Goal: Communication & Community: Share content

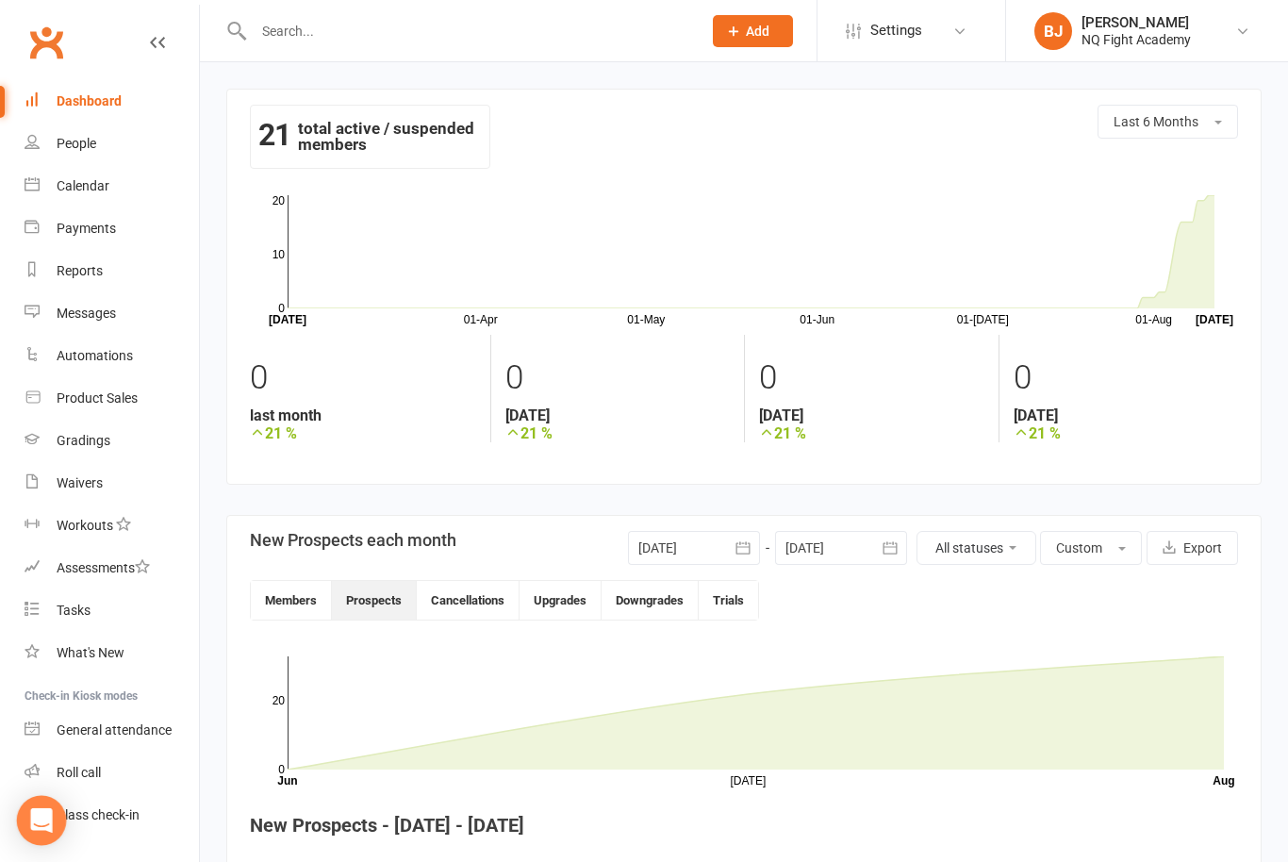
click at [55, 812] on div "Open Intercom Messenger" at bounding box center [42, 821] width 50 height 50
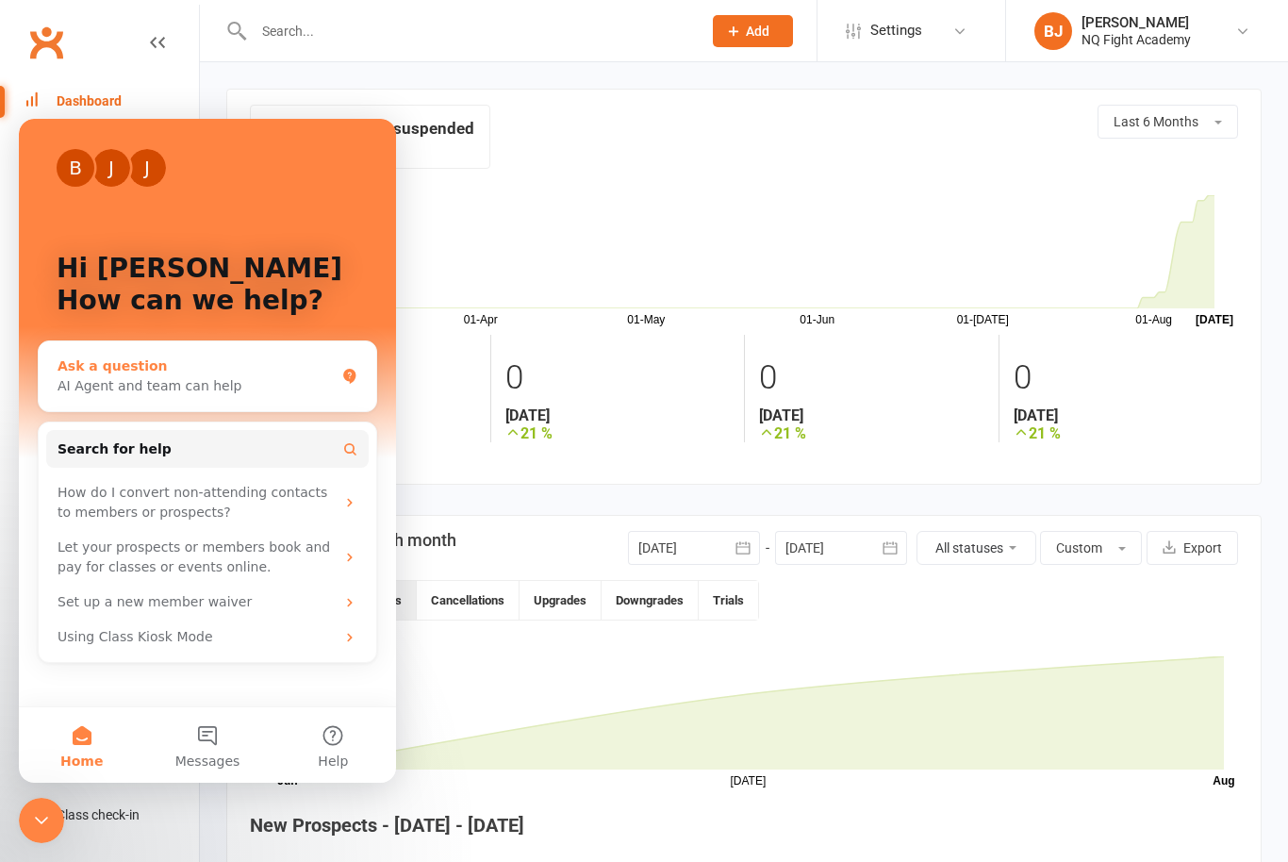
click at [251, 376] on div "AI Agent and team can help" at bounding box center [195, 386] width 277 height 20
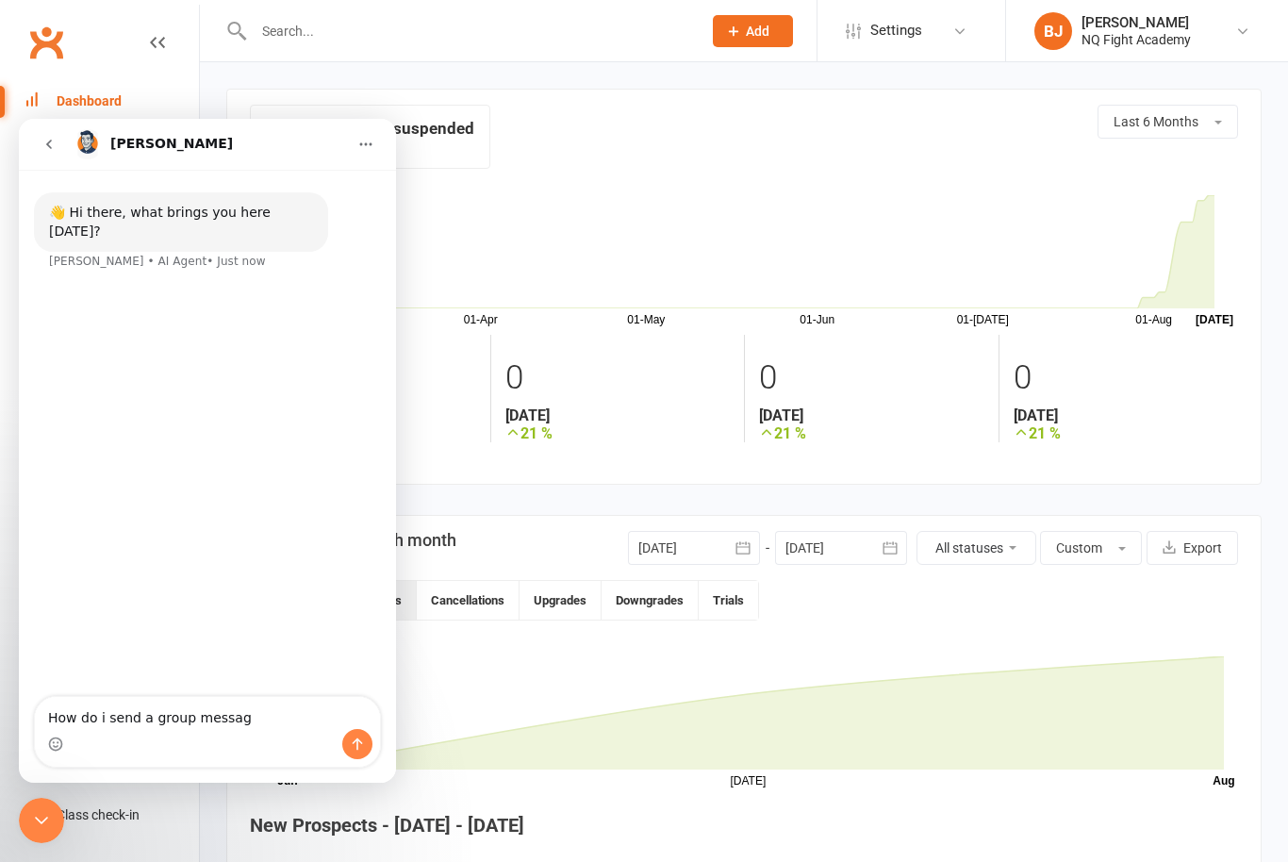
type textarea "How do i send a group message"
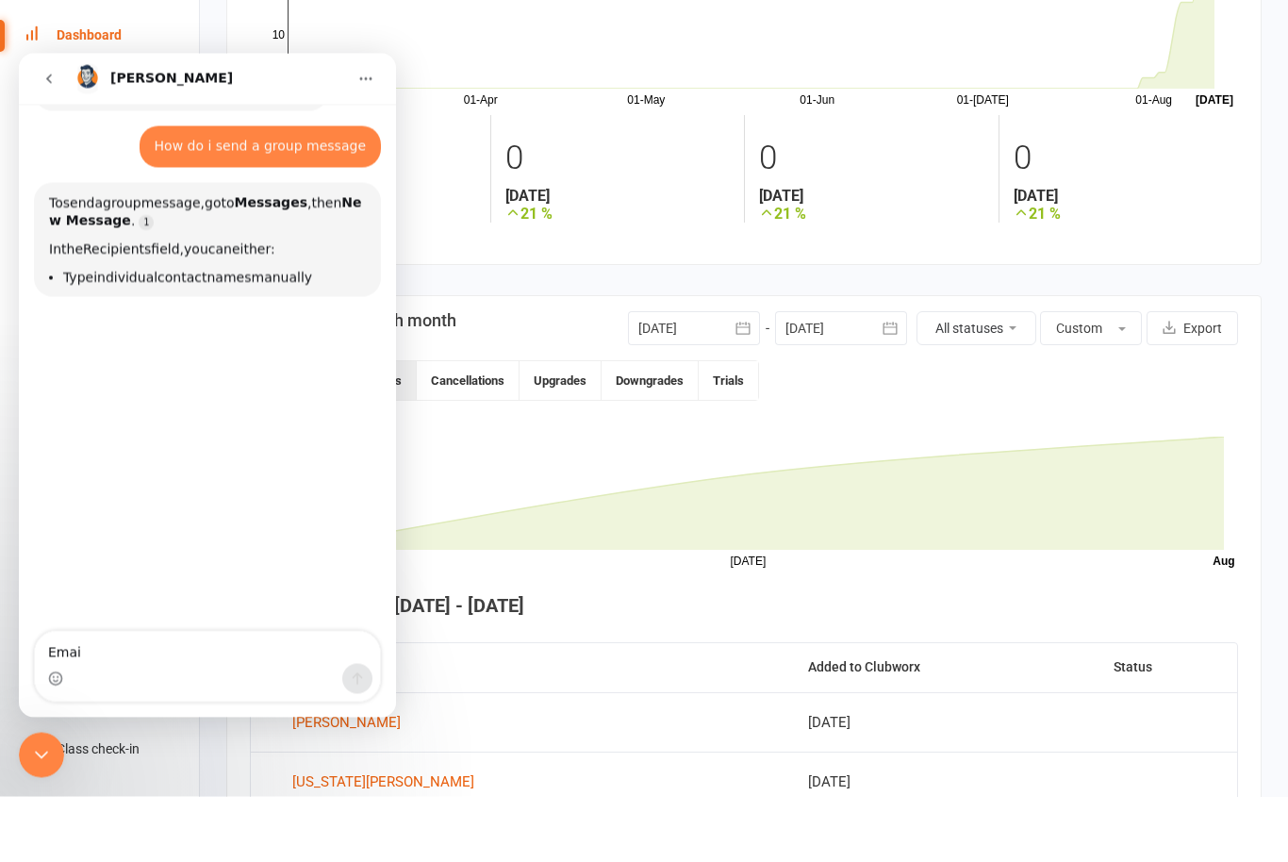
scroll to position [83, 0]
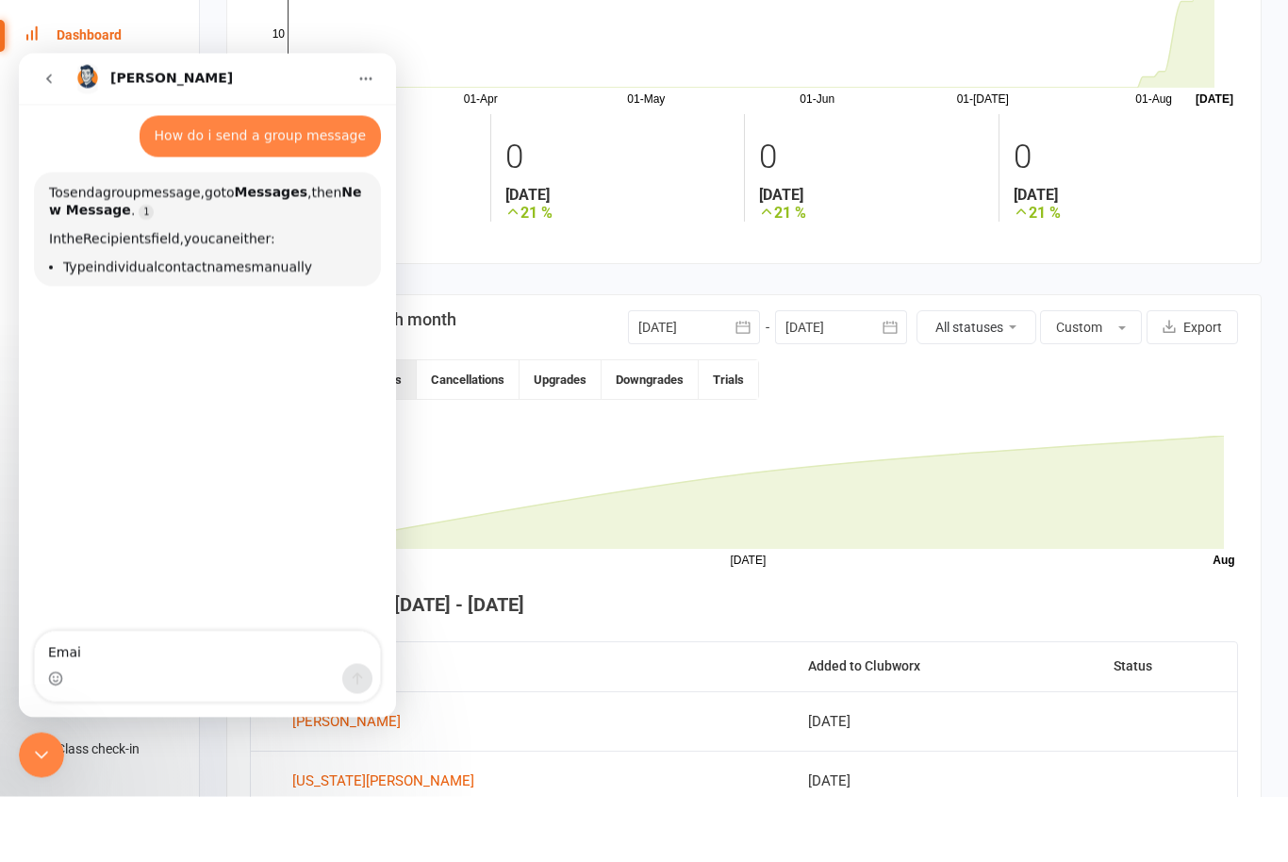
type textarea "Email"
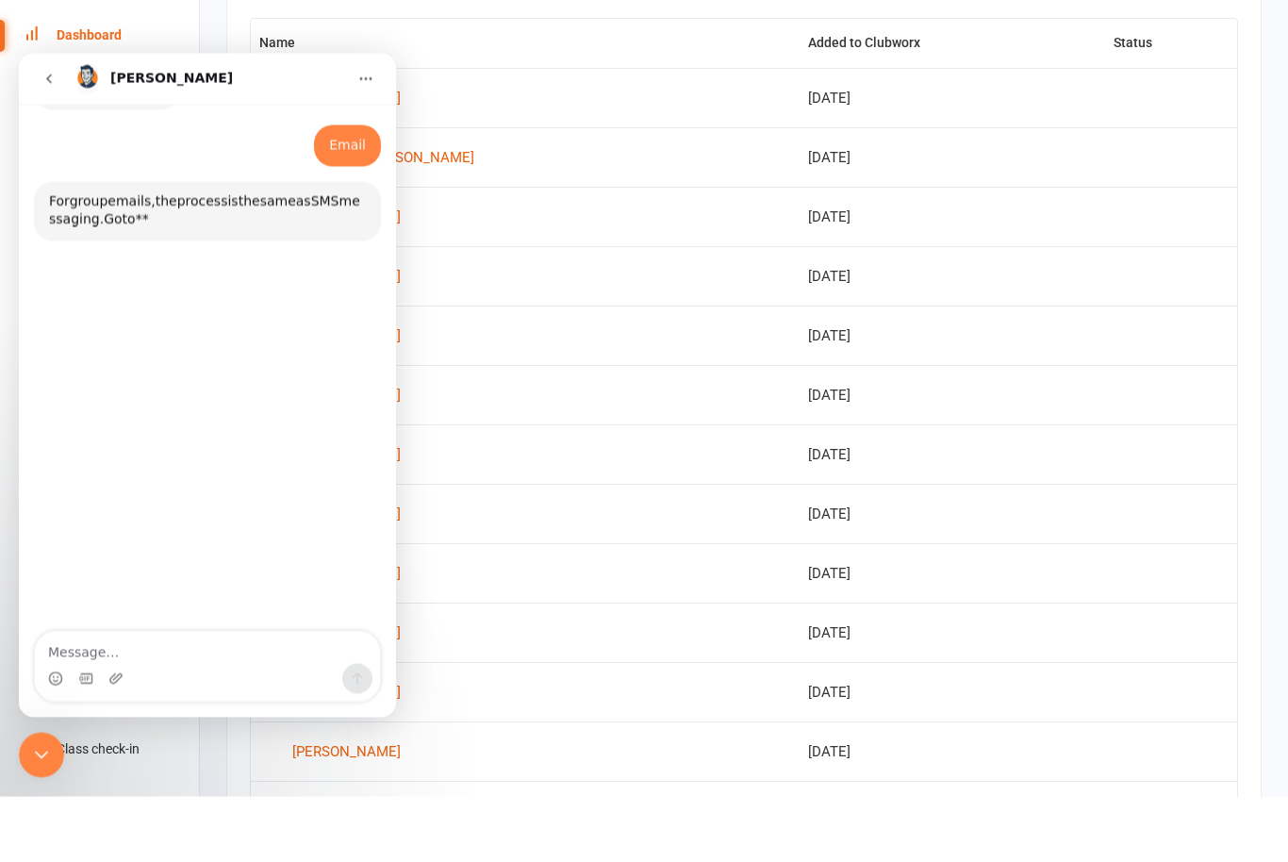
scroll to position [546, 0]
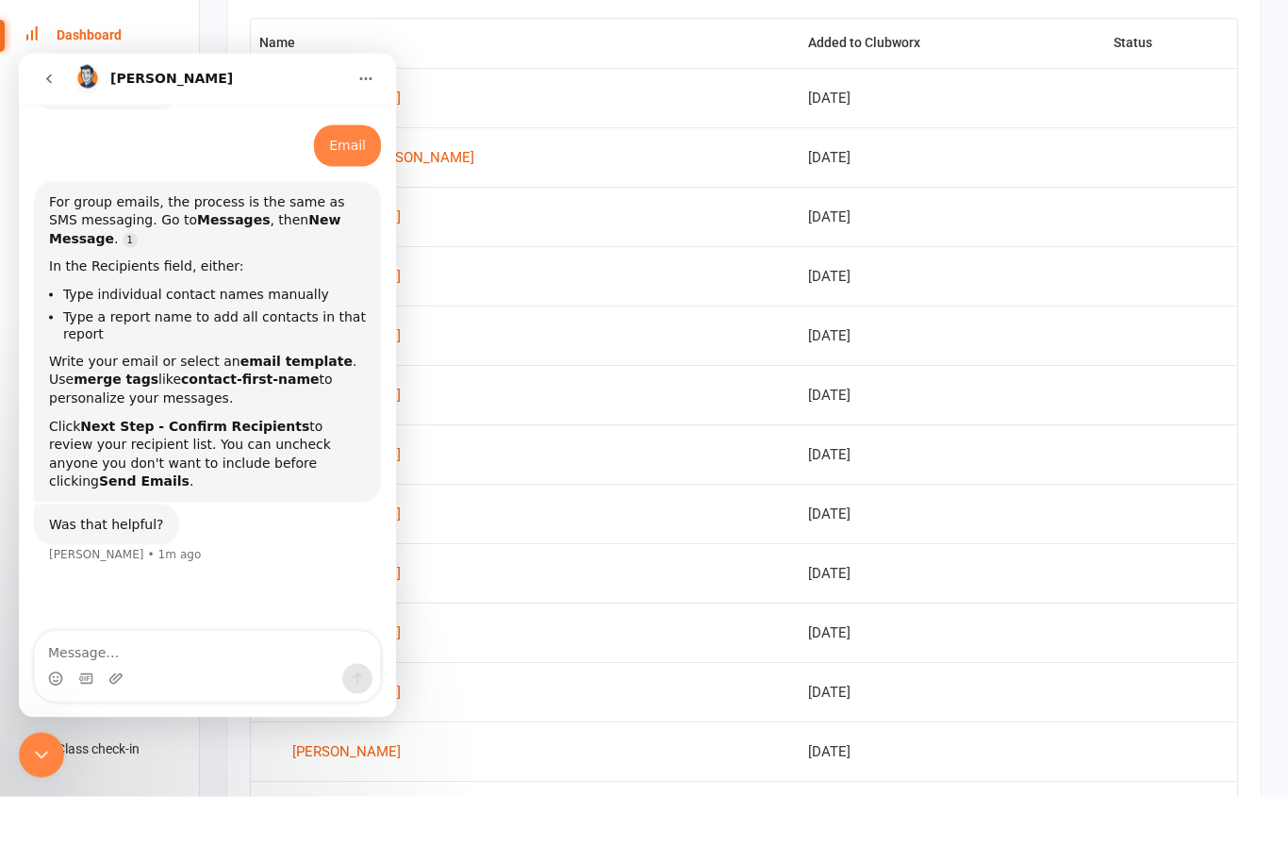
click at [46, 747] on icon "Close Intercom Messenger" at bounding box center [41, 754] width 23 height 23
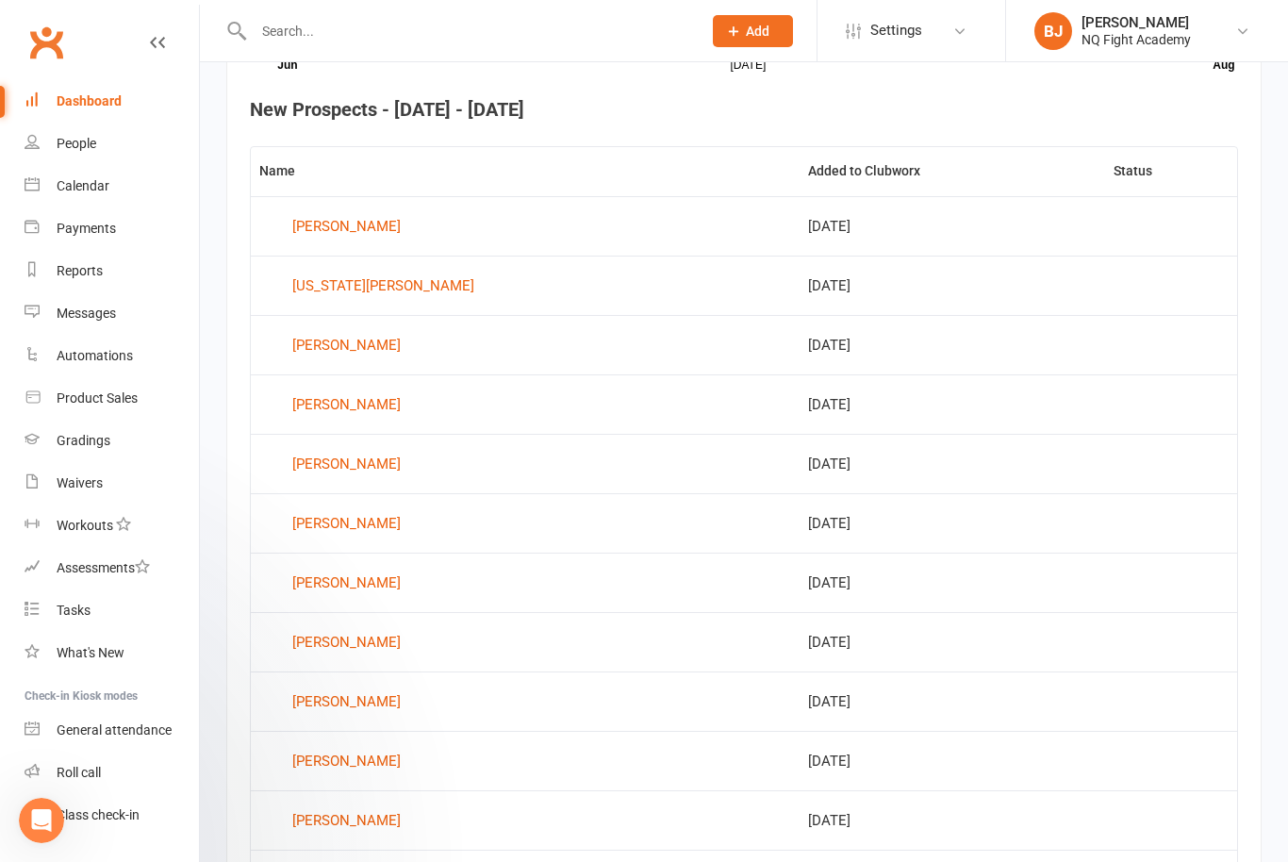
scroll to position [0, 0]
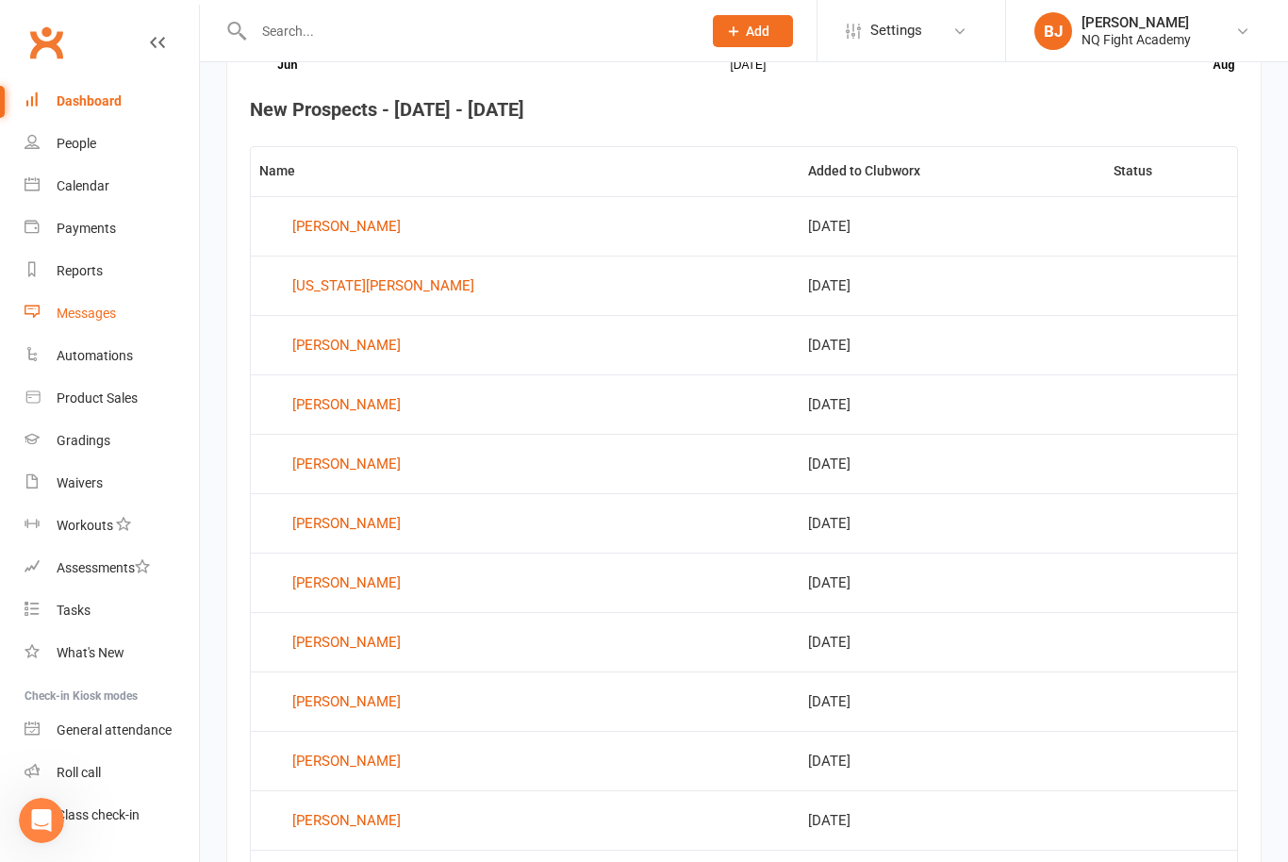
click at [124, 307] on link "Messages" at bounding box center [112, 313] width 174 height 42
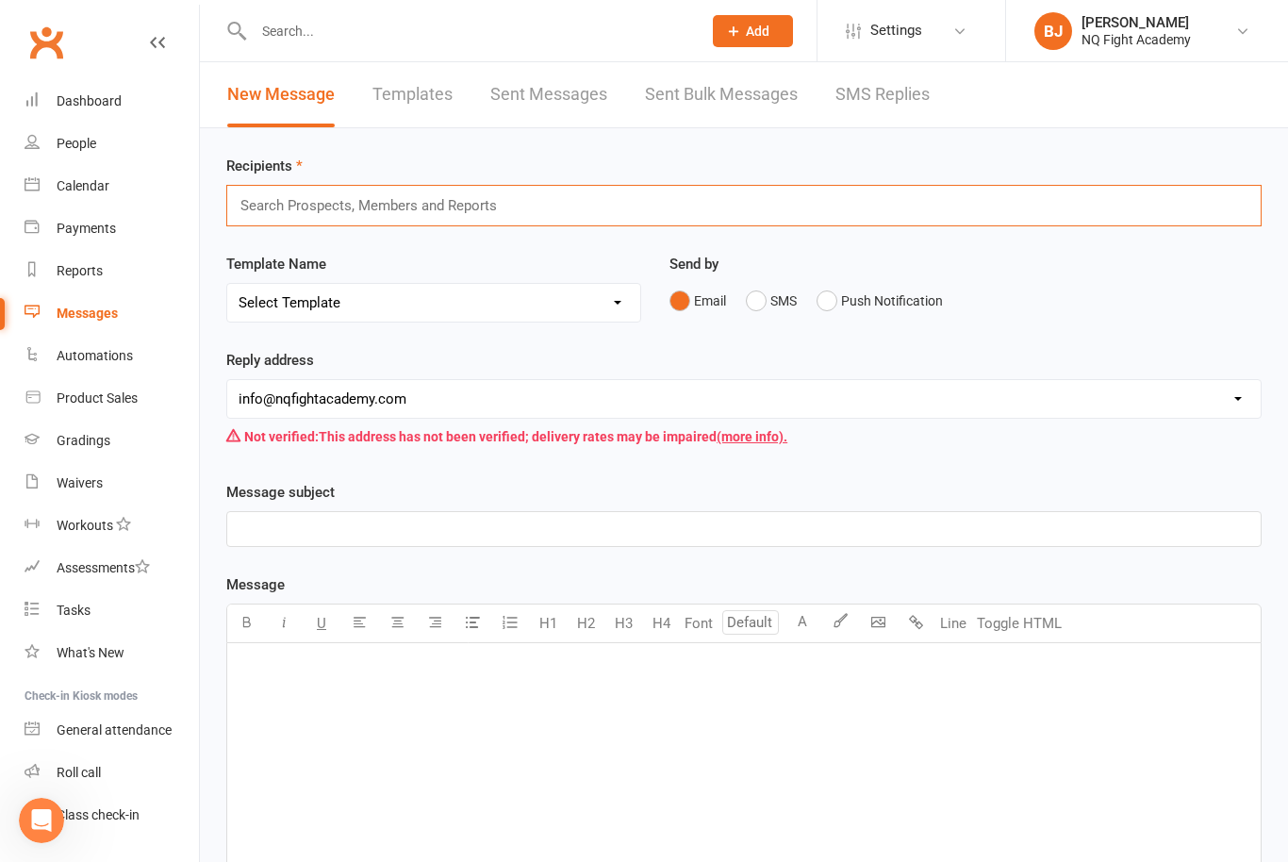
click at [397, 207] on input "text" at bounding box center [376, 205] width 277 height 25
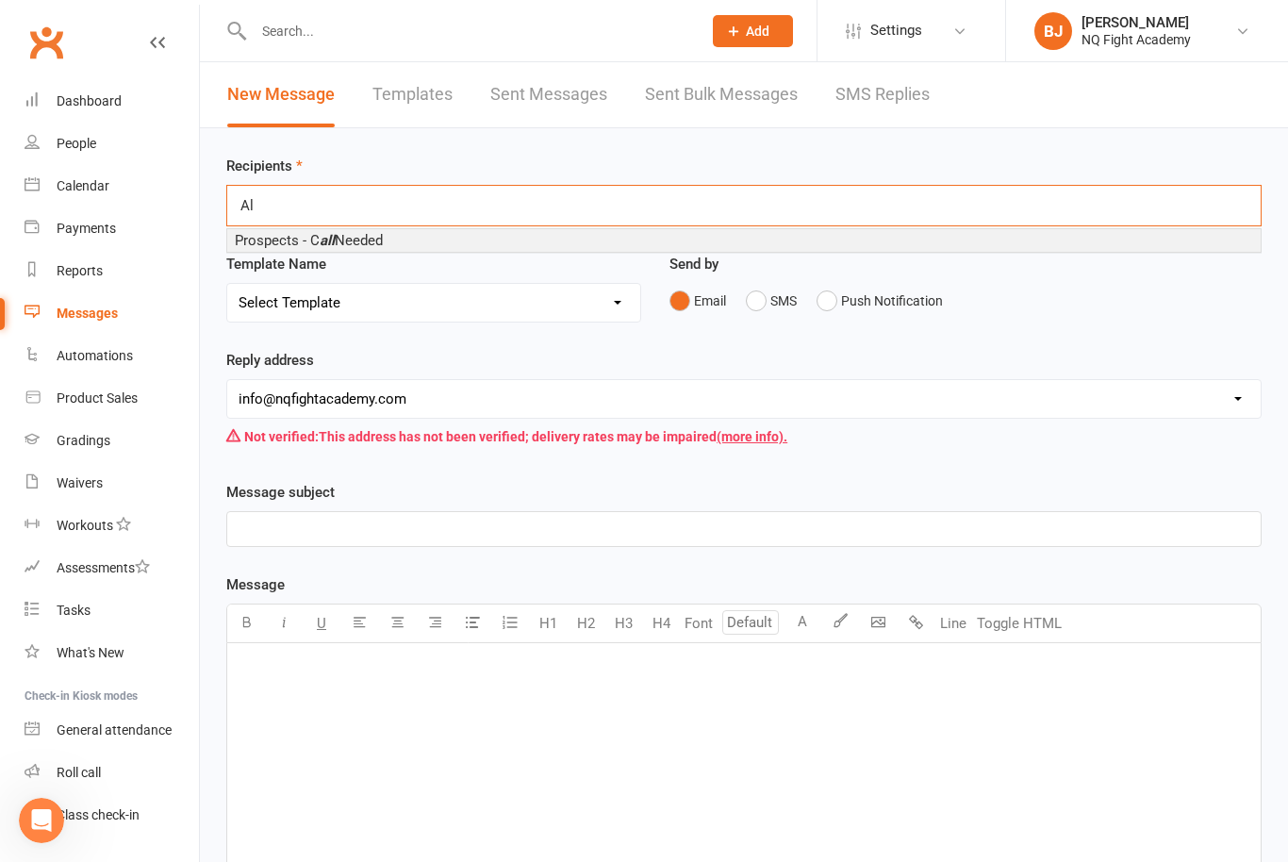
type input "A"
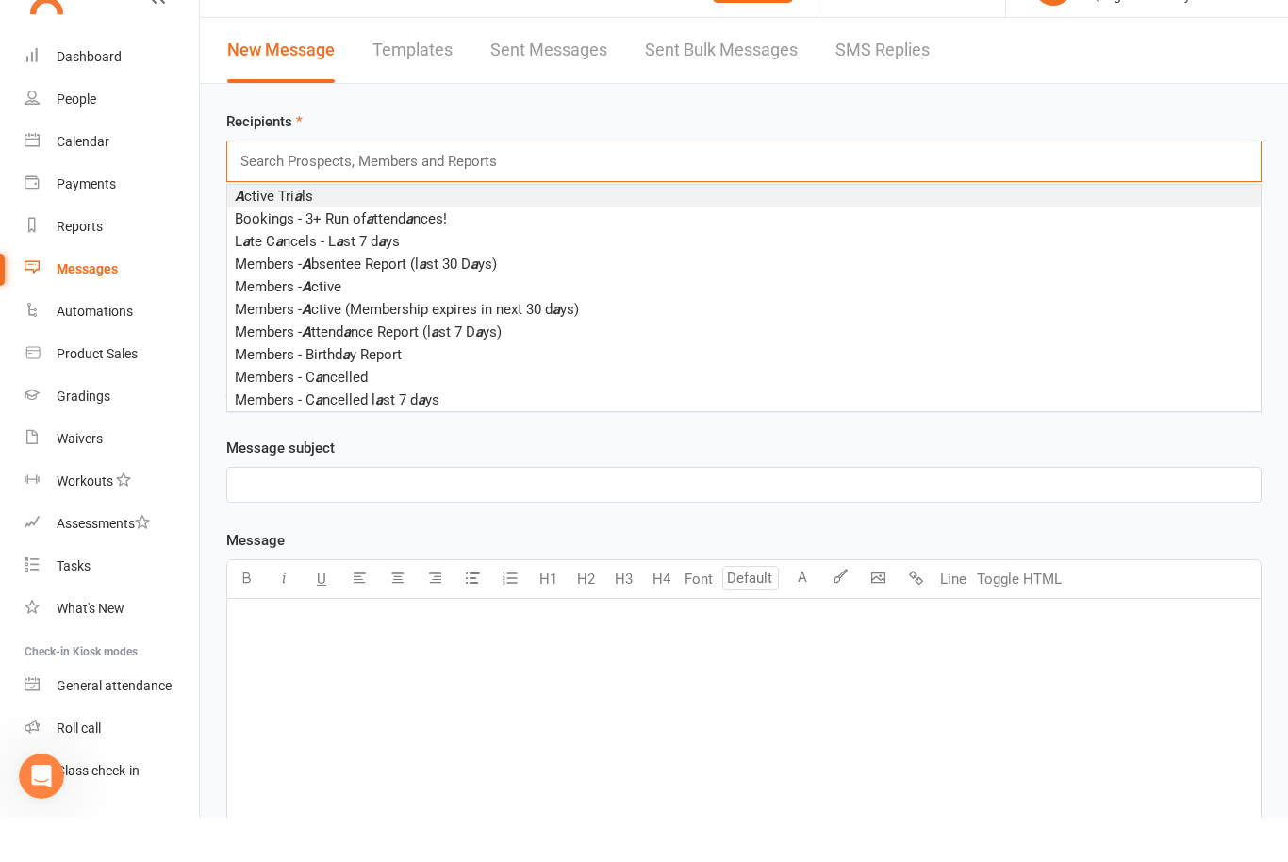
click at [309, 232] on span "A ctive Tri a ls" at bounding box center [274, 240] width 78 height 17
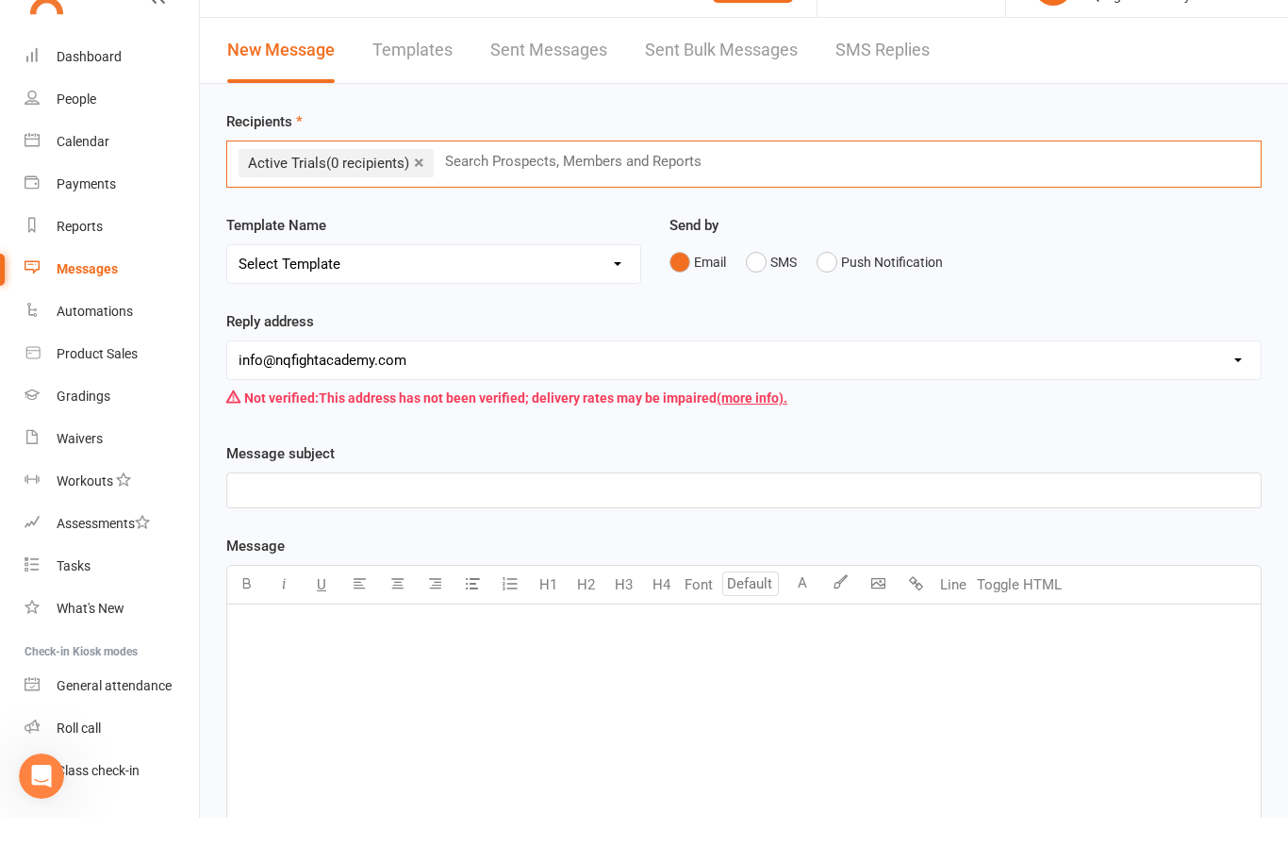
click at [420, 191] on link "×" at bounding box center [419, 206] width 10 height 30
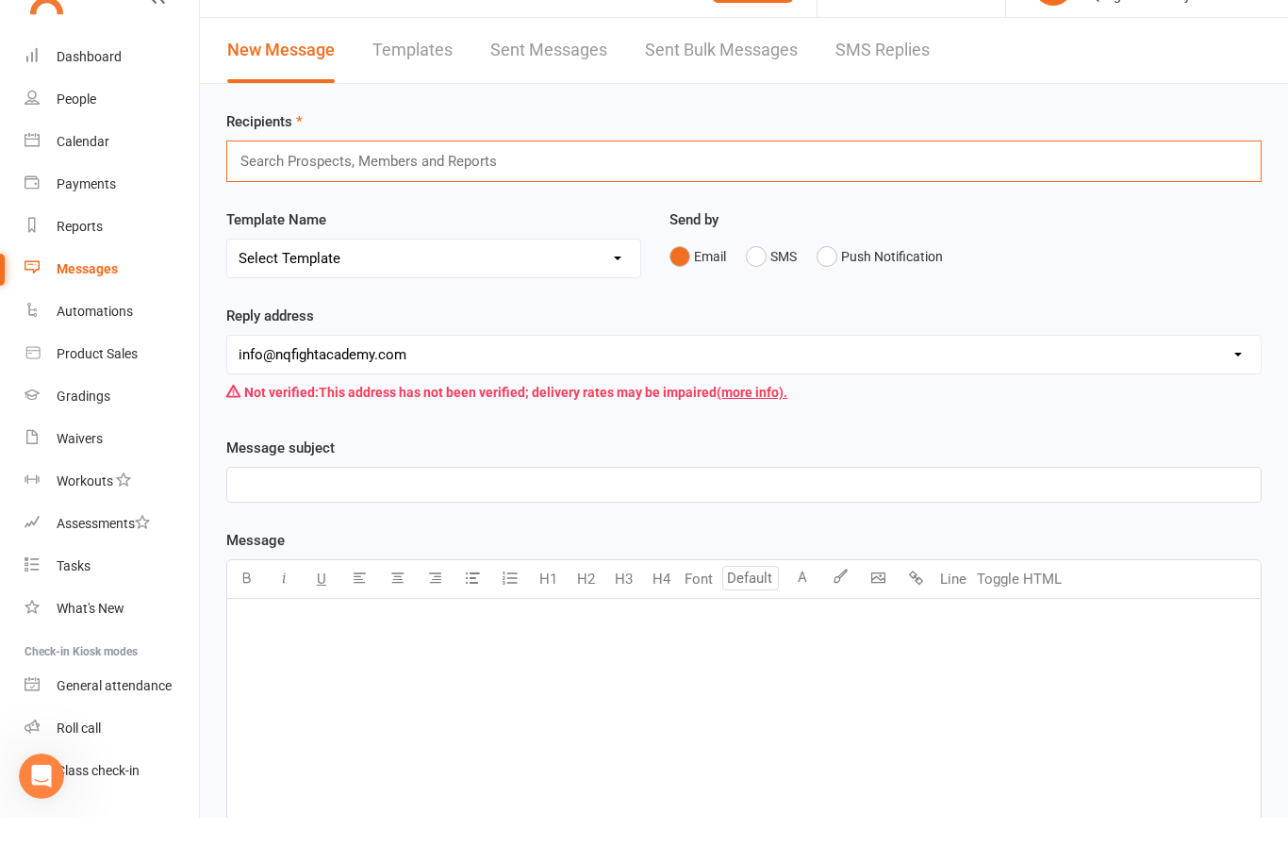
click at [769, 62] on link "Sent Bulk Messages" at bounding box center [721, 94] width 153 height 65
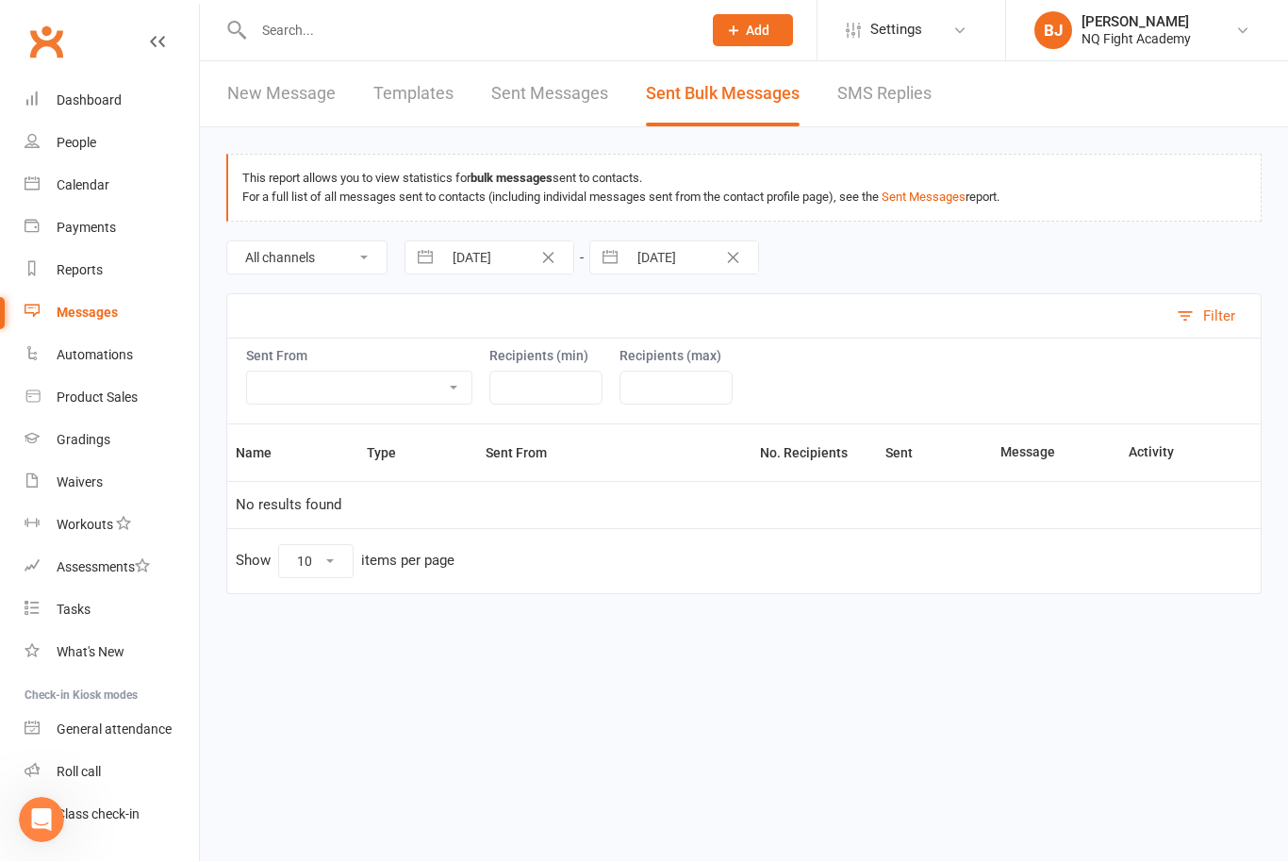
select select "from_bulk_message_page"
click at [571, 508] on td "No results found" at bounding box center [743, 505] width 1033 height 47
click at [261, 89] on link "New Message" at bounding box center [281, 94] width 108 height 65
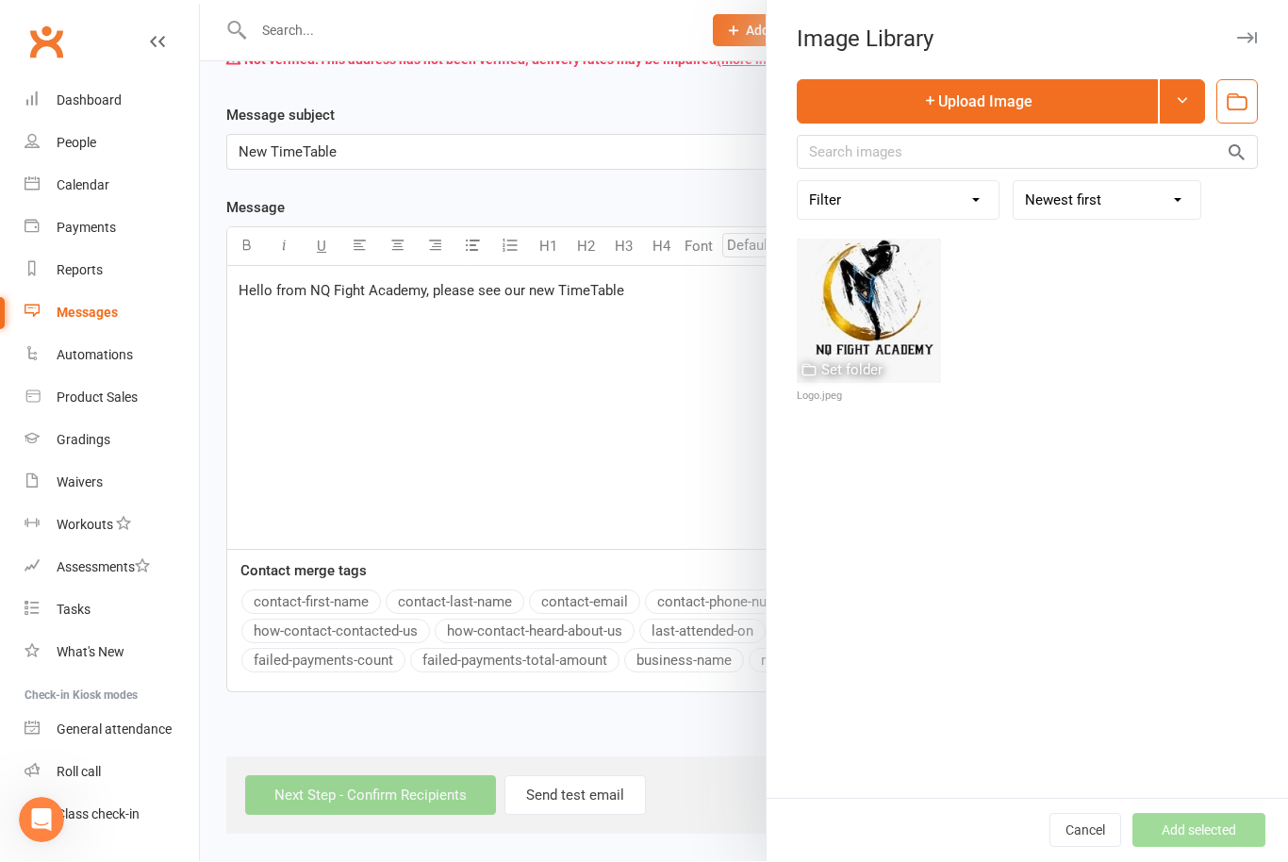
scroll to position [398, 0]
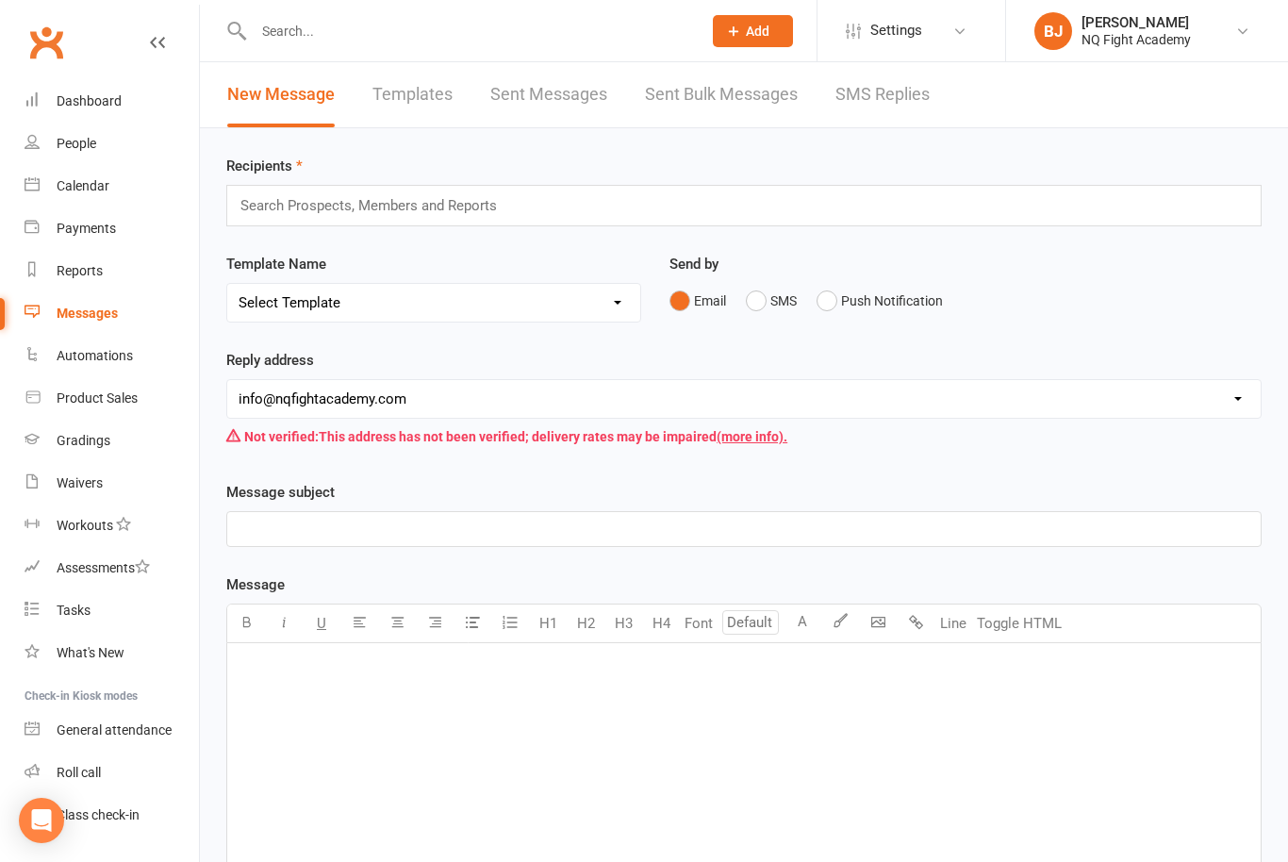
click at [354, 534] on p "﻿" at bounding box center [743, 528] width 1010 height 23
click at [349, 708] on div "﻿" at bounding box center [743, 784] width 1033 height 283
click at [309, 524] on span "New TimeTable" at bounding box center [287, 528] width 98 height 17
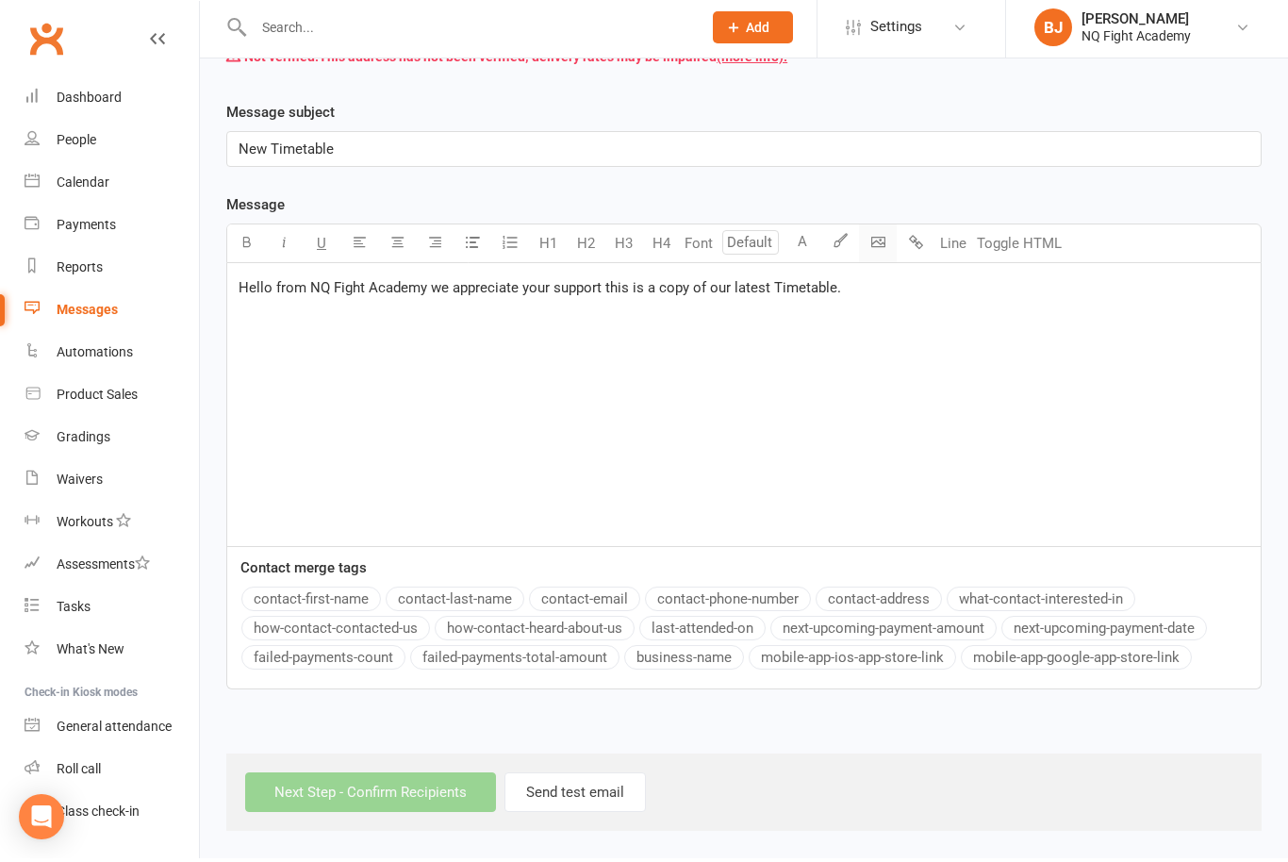
scroll to position [399, 0]
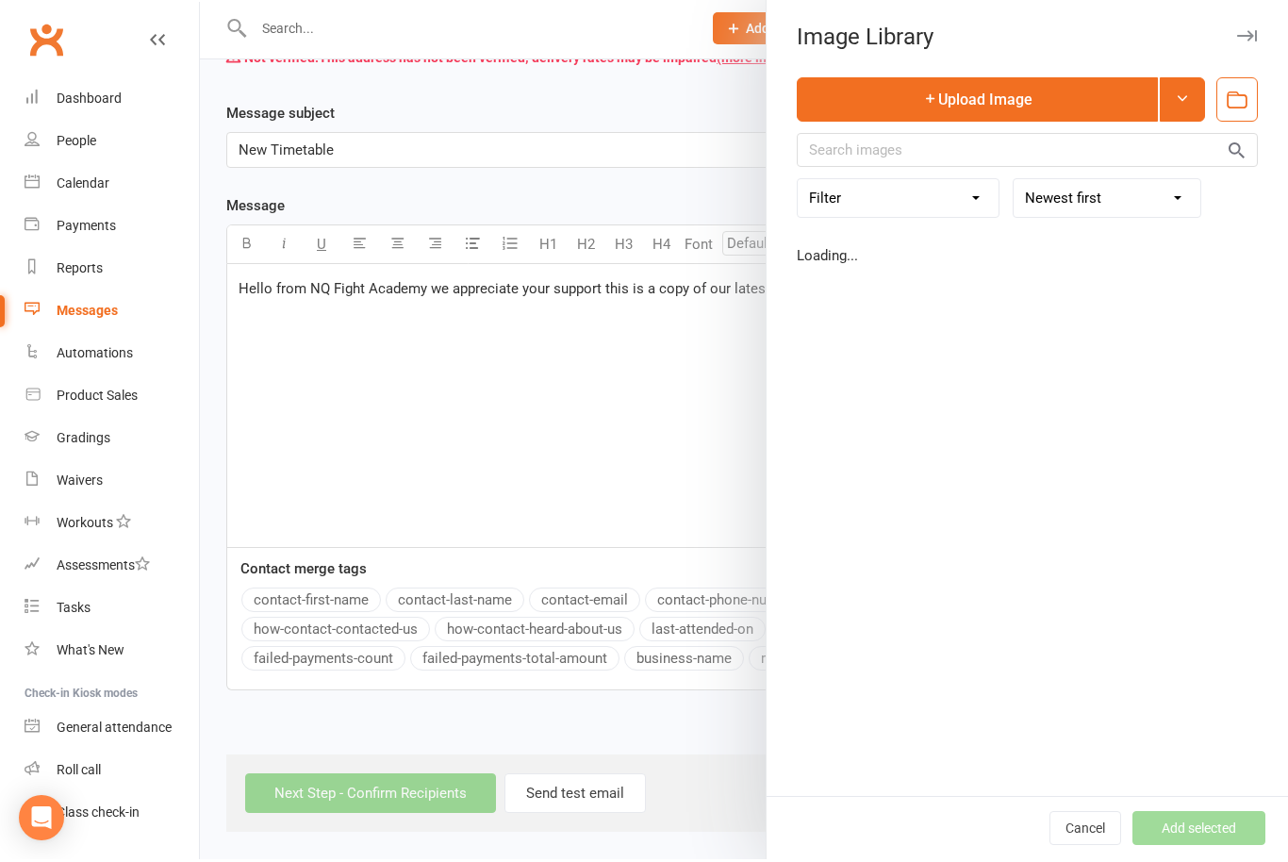
click at [881, 223] on body "Prospect Member Non-attending contact Class / event Appointment Grading event T…" at bounding box center [644, 232] width 1288 height 1206
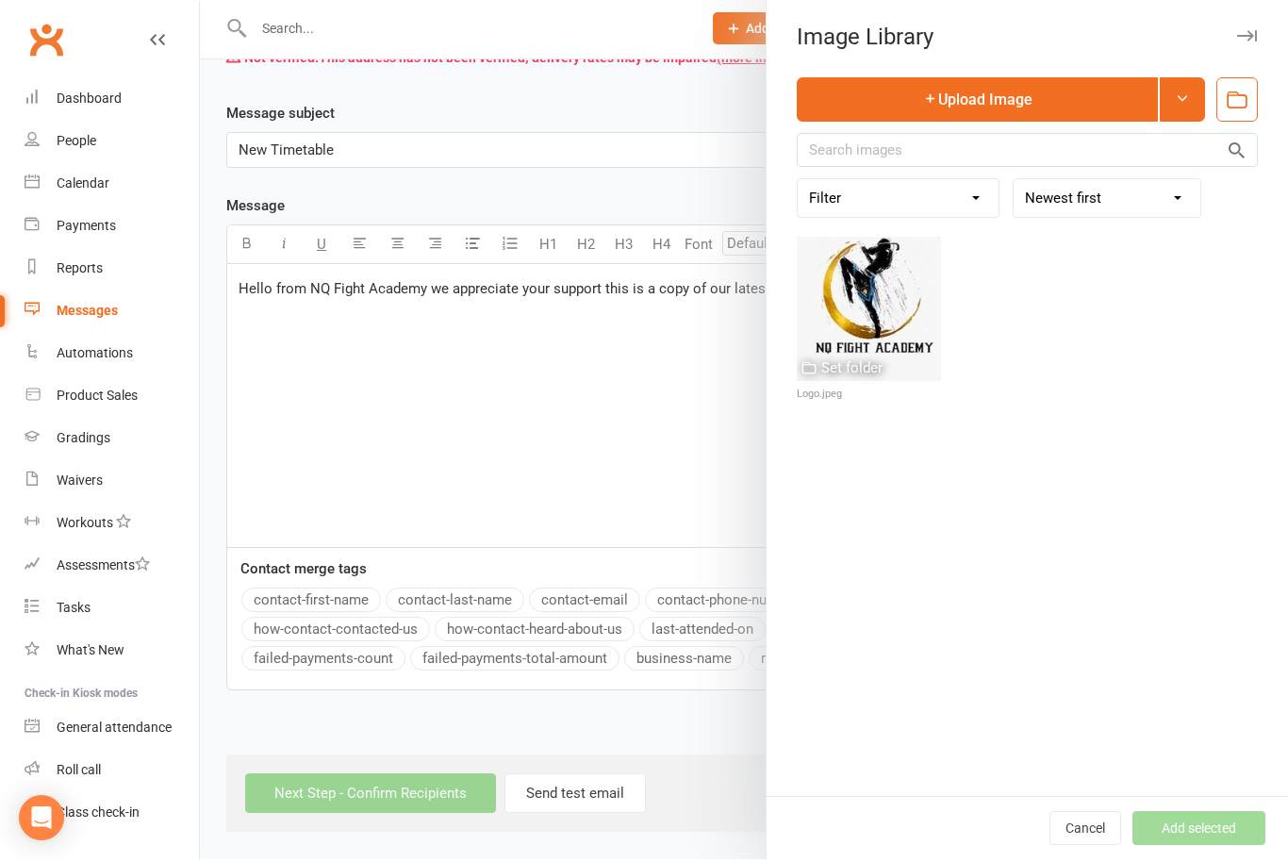
scroll to position [336, 0]
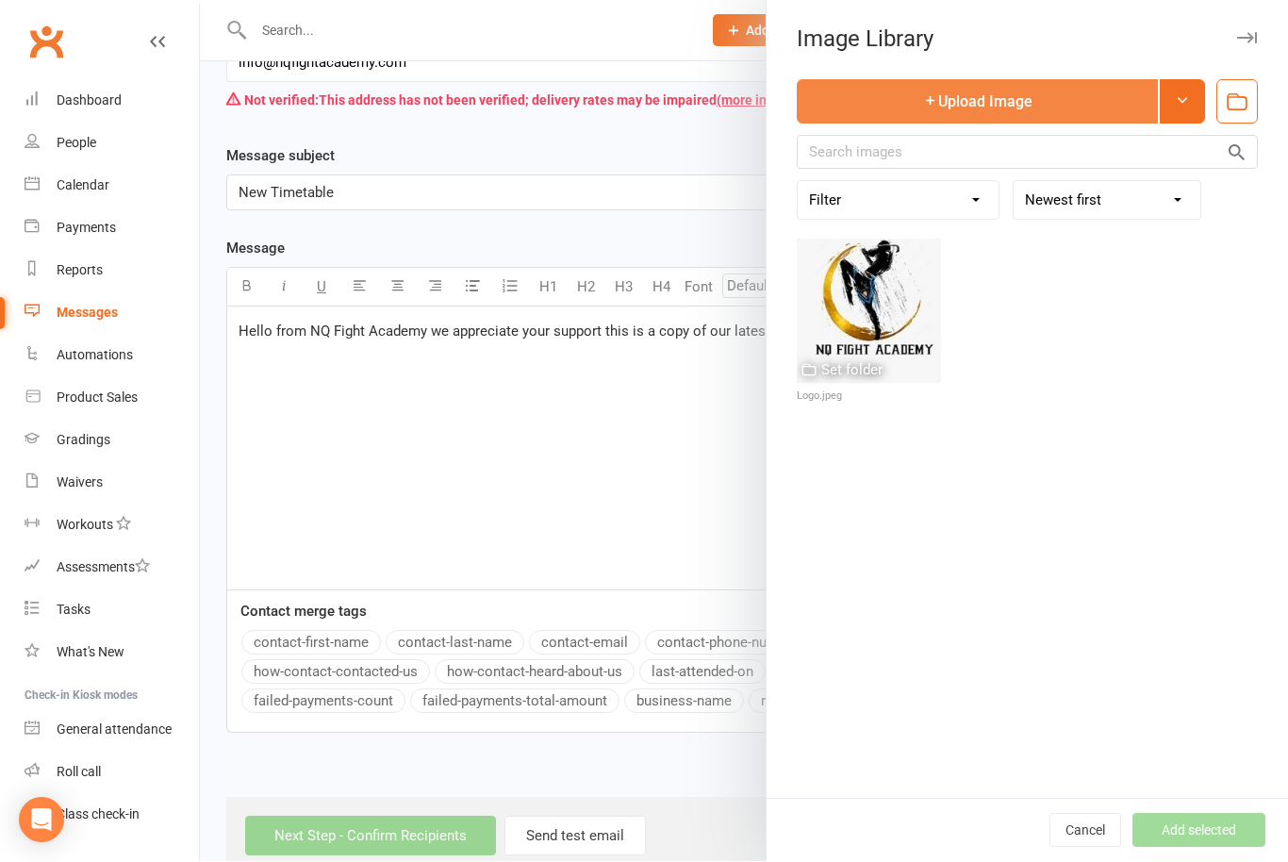
click at [974, 95] on button "Upload Image" at bounding box center [977, 102] width 361 height 44
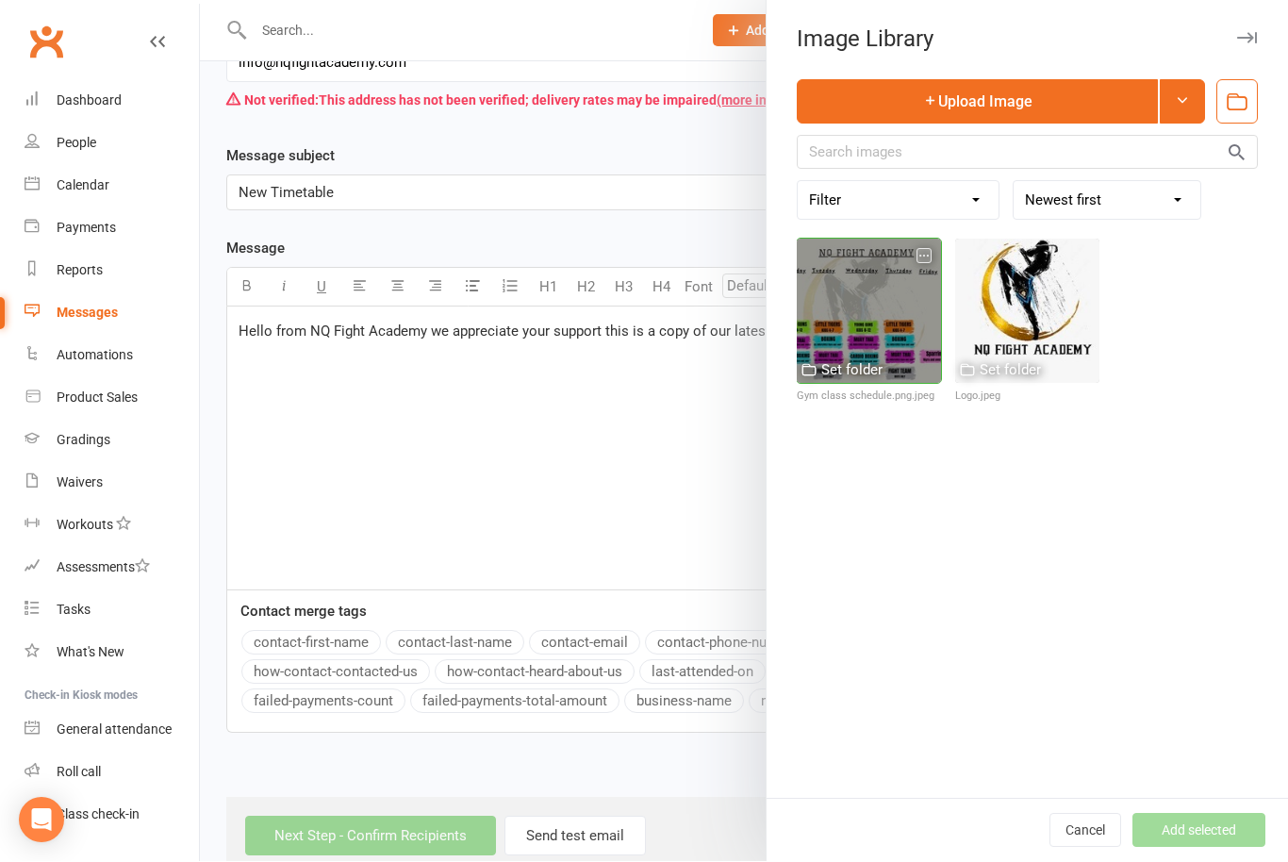
click at [861, 300] on div at bounding box center [869, 311] width 144 height 144
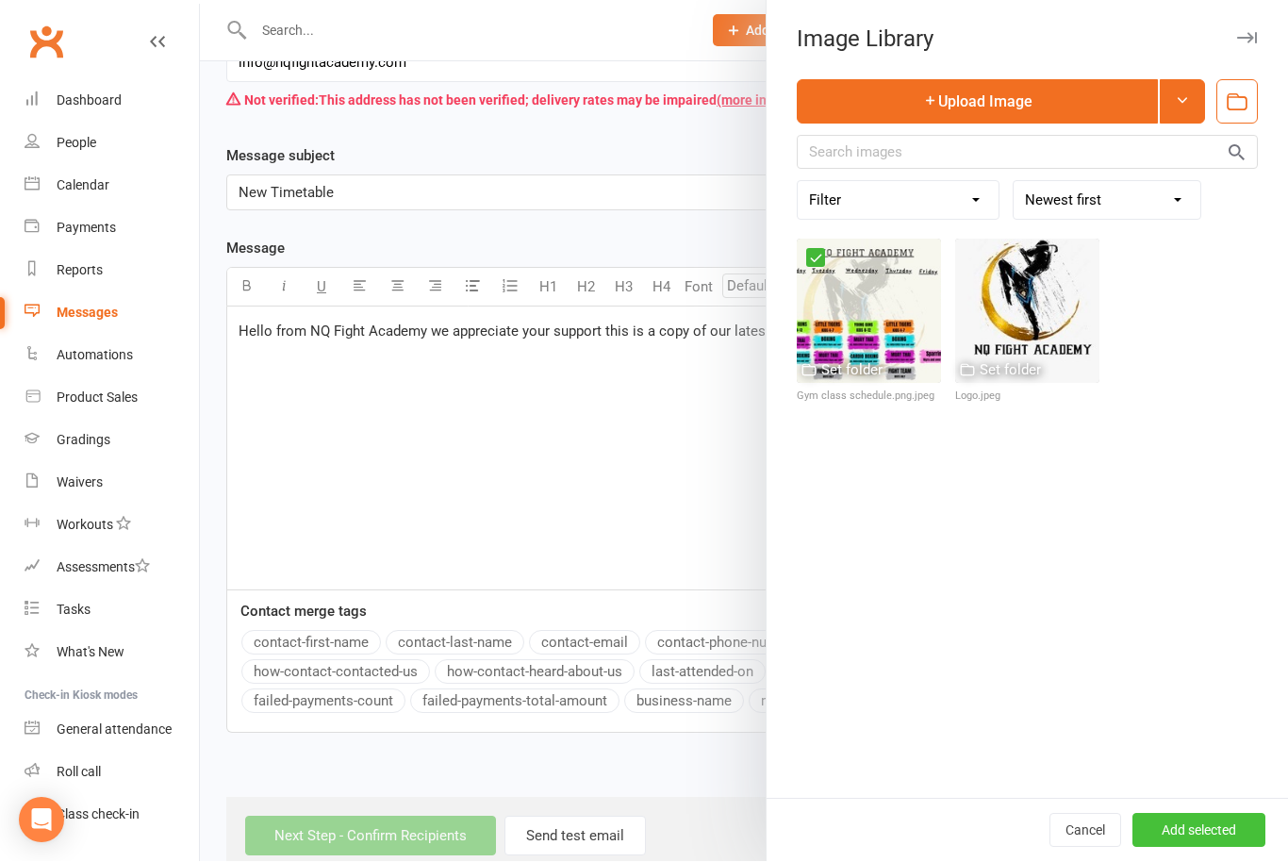
click at [1185, 847] on button "Add selected" at bounding box center [1198, 830] width 133 height 34
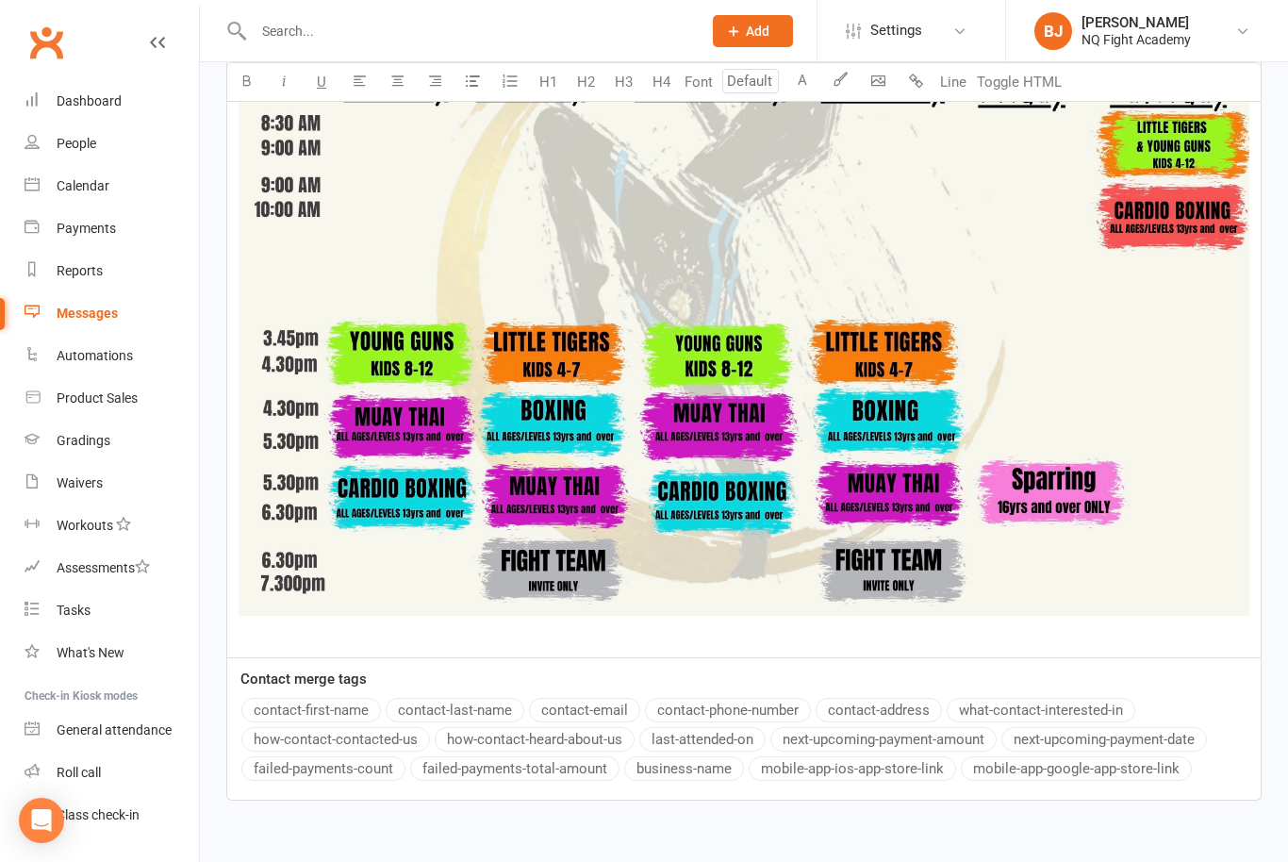
scroll to position [804, 0]
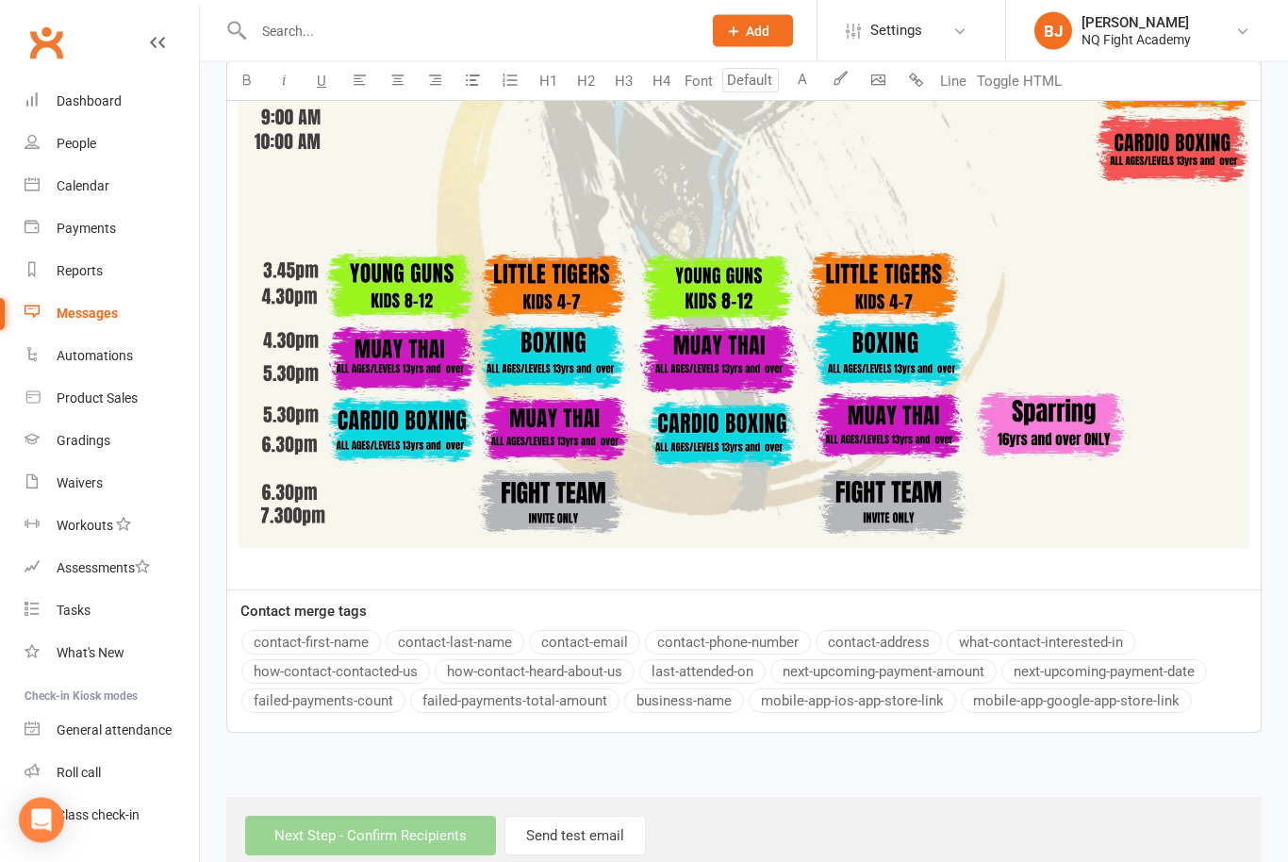
click at [355, 847] on div "Next Step - Confirm Recipients Send test email" at bounding box center [743, 835] width 1035 height 77
click at [611, 647] on button "contact-email" at bounding box center [584, 643] width 111 height 25
click at [391, 570] on p "Hello from NQ Fight Academy we appreciate your support this is a copy of our la…" at bounding box center [743, 215] width 1010 height 726
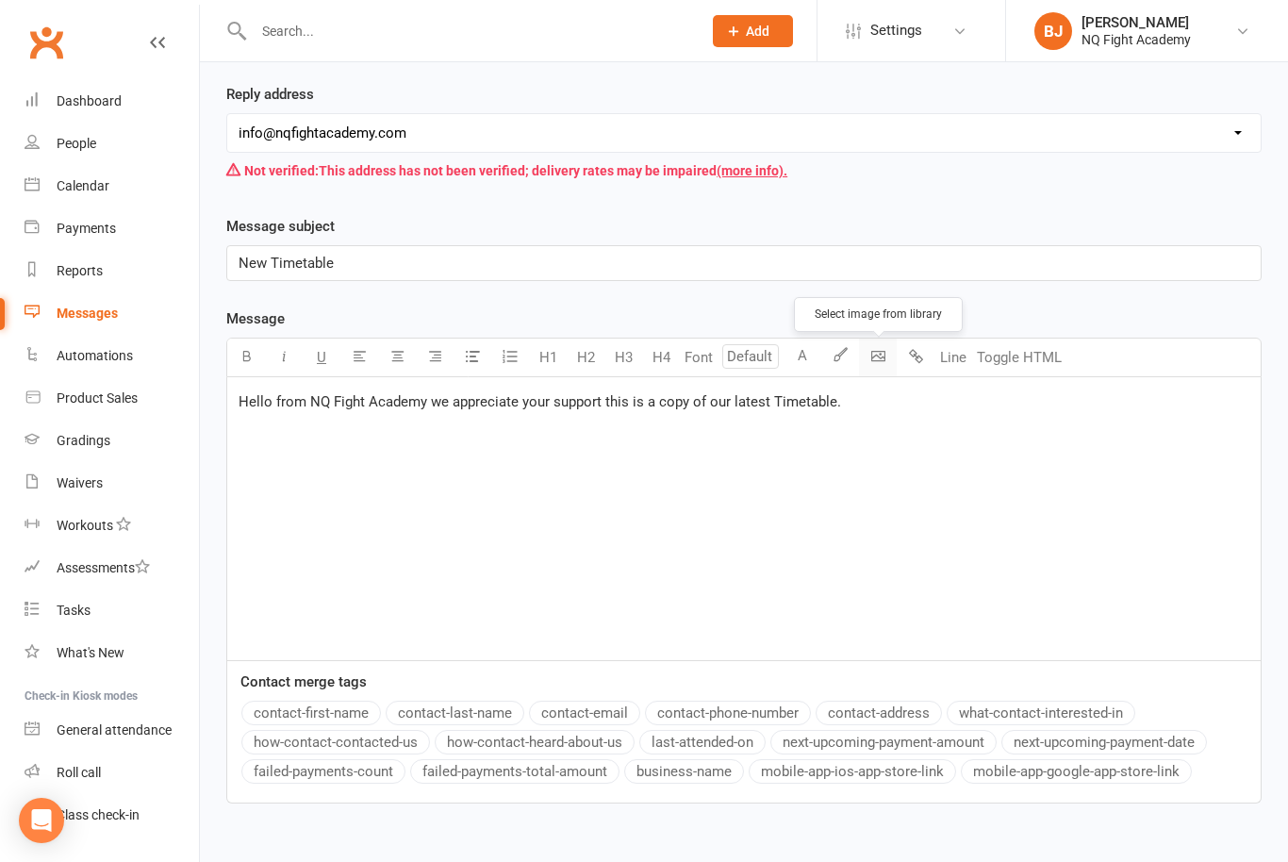
click at [878, 359] on body "Prospect Member Non-attending contact Class / event Appointment Grading event T…" at bounding box center [644, 342] width 1288 height 1206
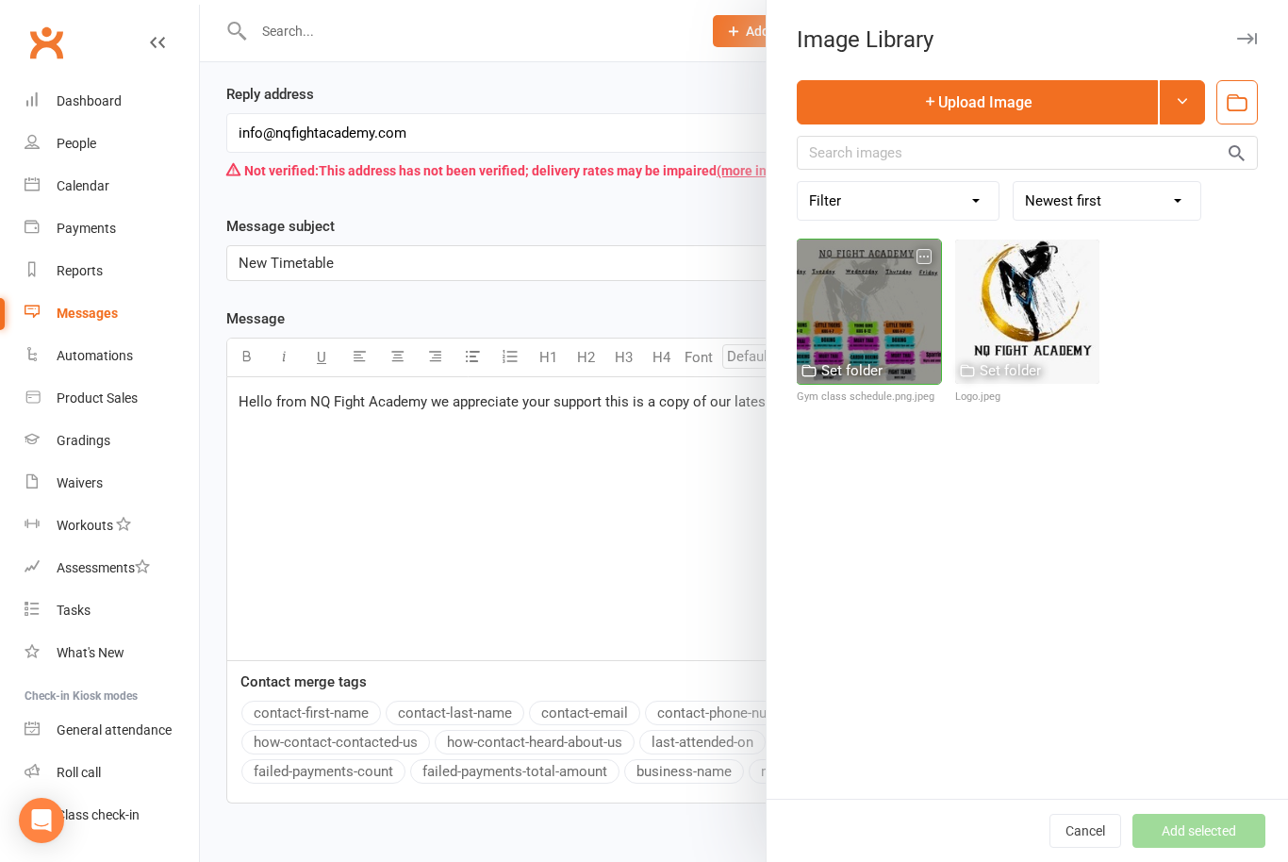
click at [882, 343] on div at bounding box center [869, 311] width 144 height 144
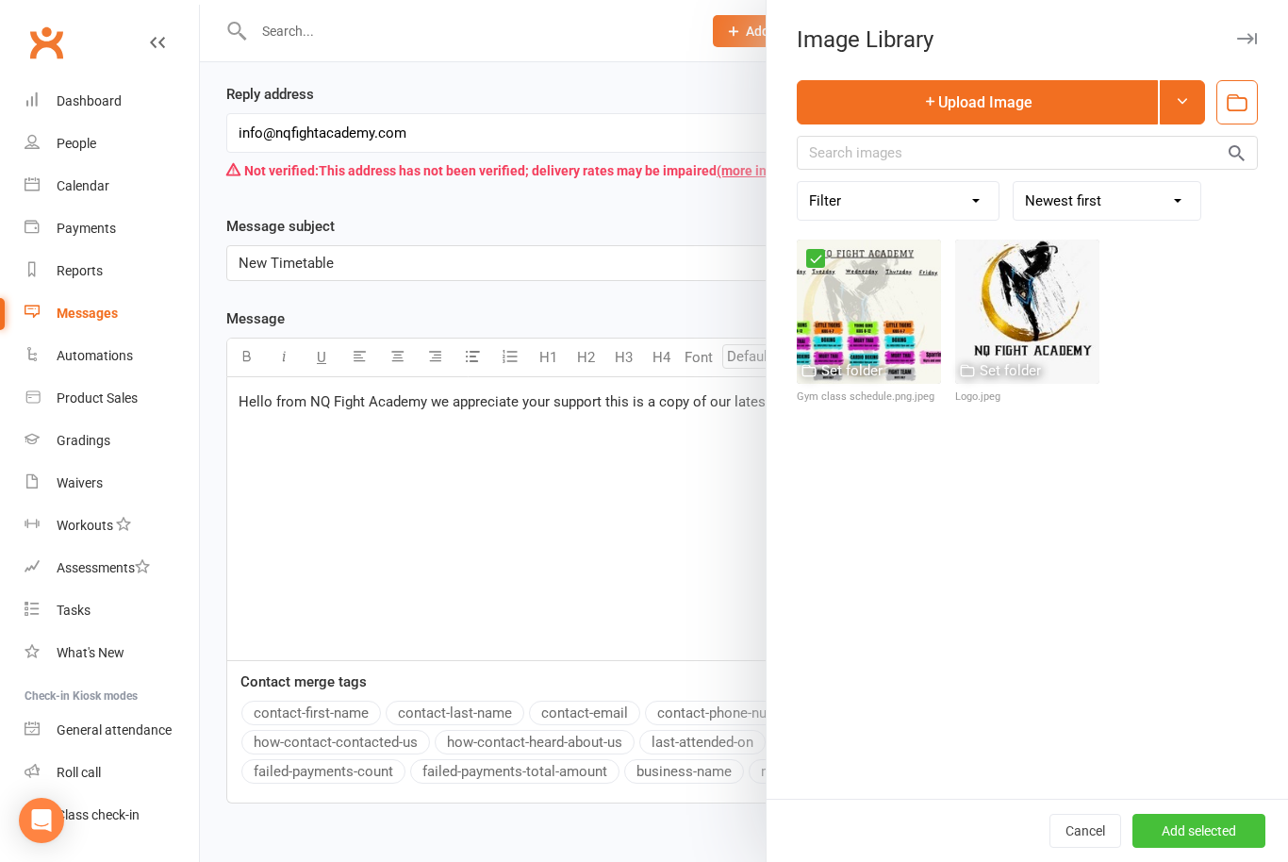
click at [1241, 847] on button "Add selected" at bounding box center [1198, 830] width 133 height 34
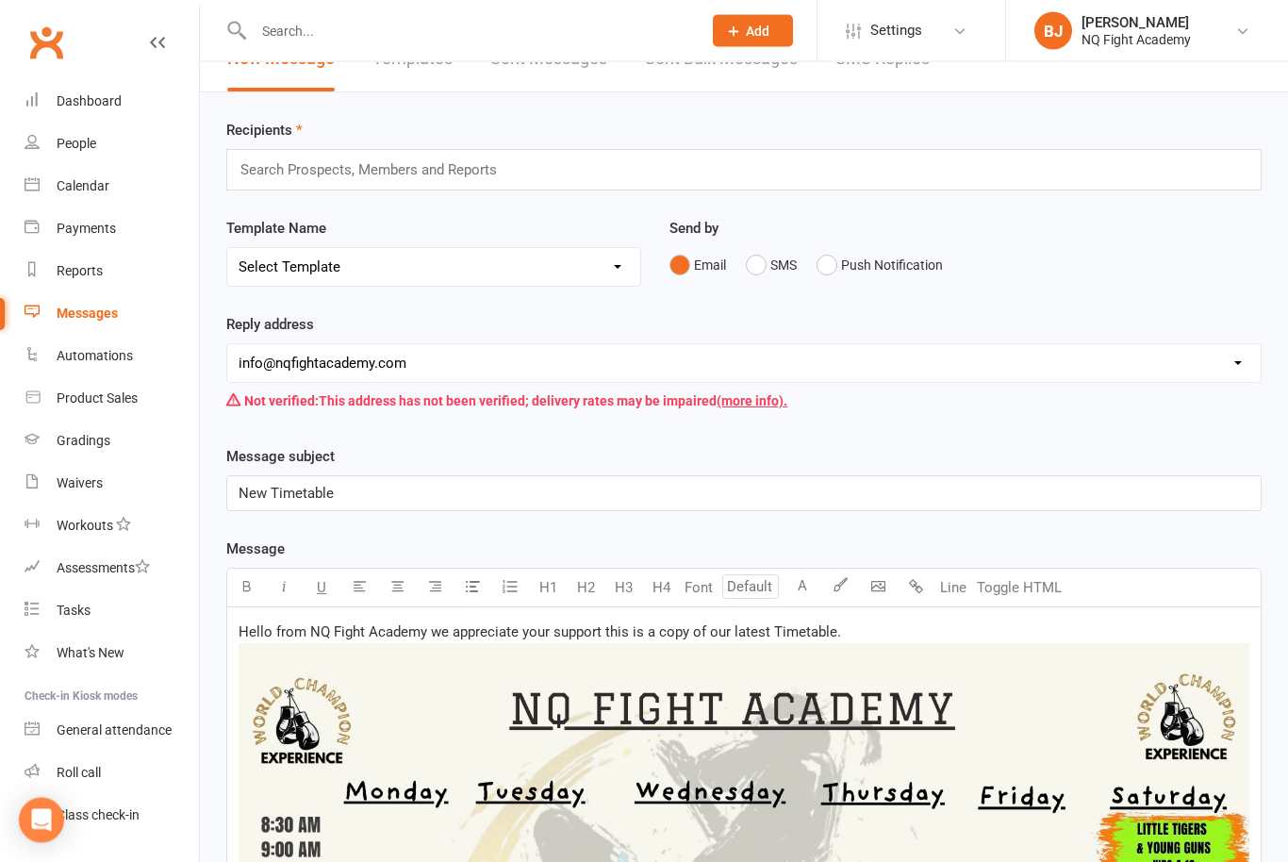
scroll to position [36, 0]
click at [445, 172] on input "text" at bounding box center [376, 169] width 277 height 25
type input "All member's"
click at [441, 211] on div "Recipients All member's All member's Template Name Select Template [SMS] [Defau…" at bounding box center [744, 868] width 1088 height 1551
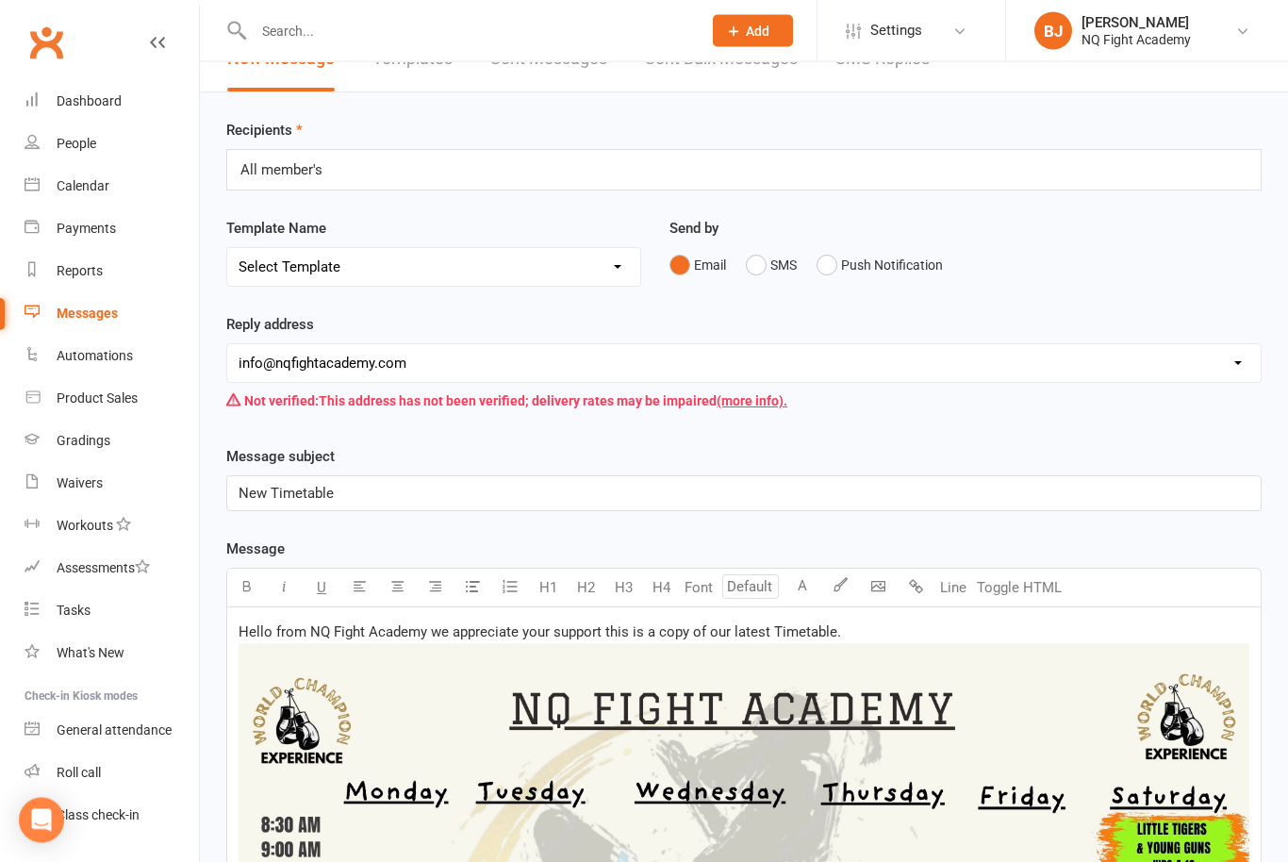
click at [530, 327] on div "Reply address [EMAIL_ADDRESS][DOMAIN_NAME] [EMAIL_ADDRESS][DOMAIN_NAME] Not ver…" at bounding box center [743, 367] width 1035 height 106
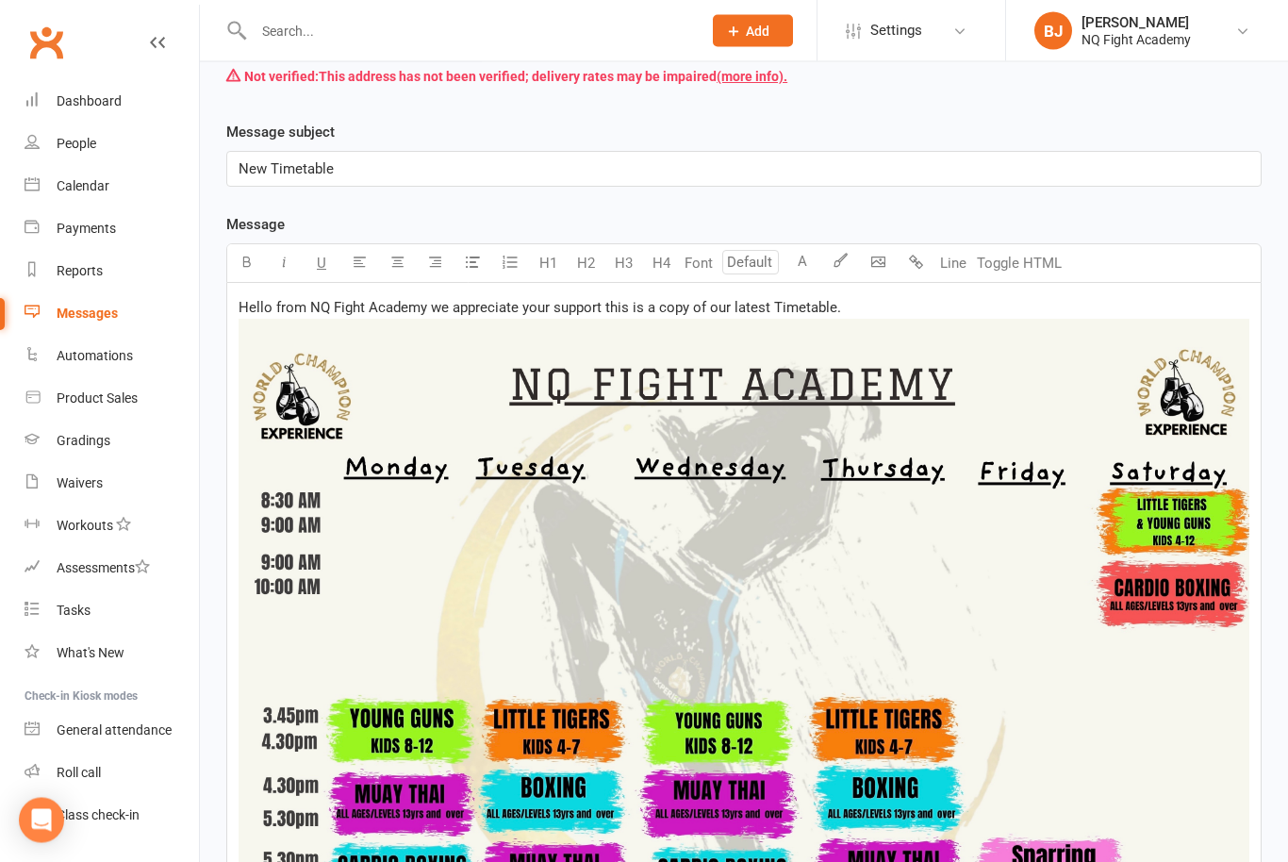
scroll to position [373, 0]
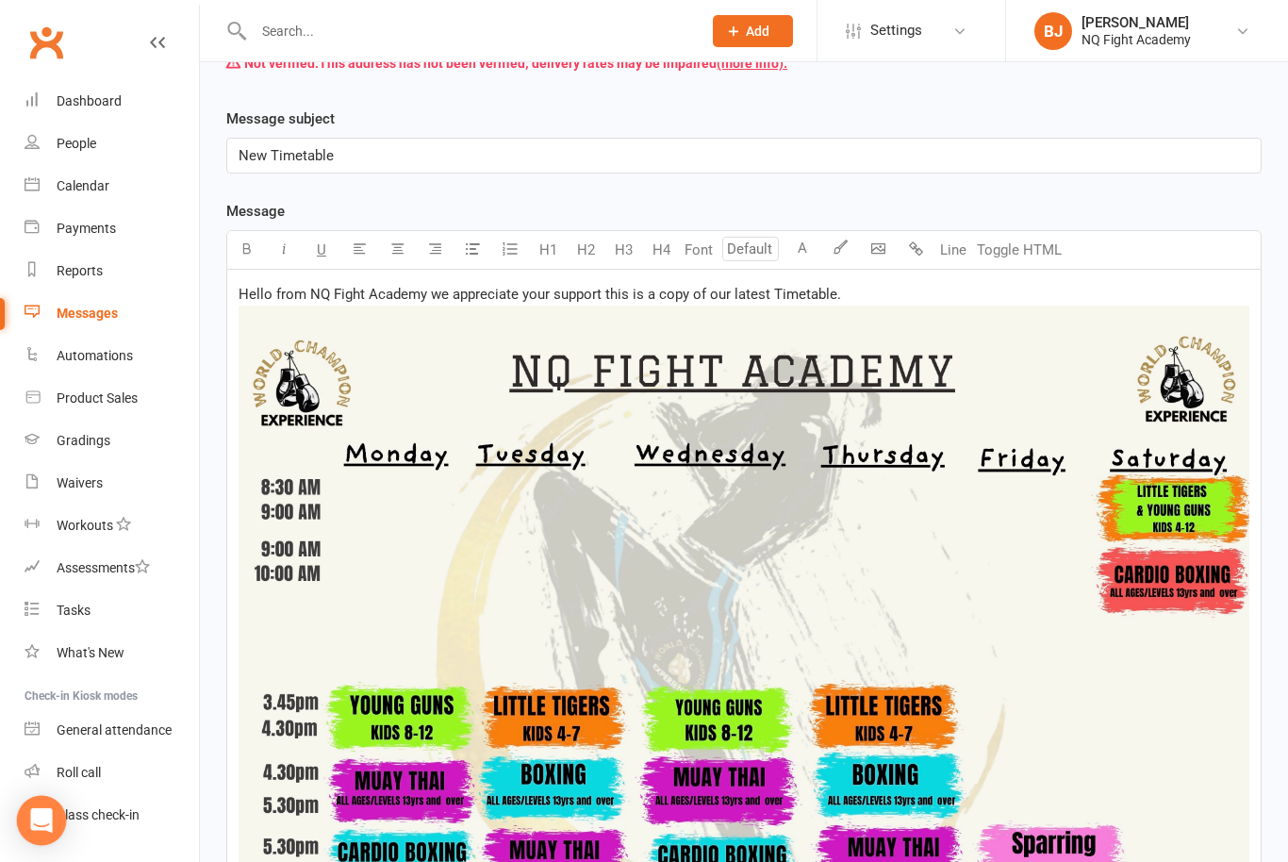
click at [47, 832] on icon "Open Intercom Messenger" at bounding box center [41, 820] width 25 height 25
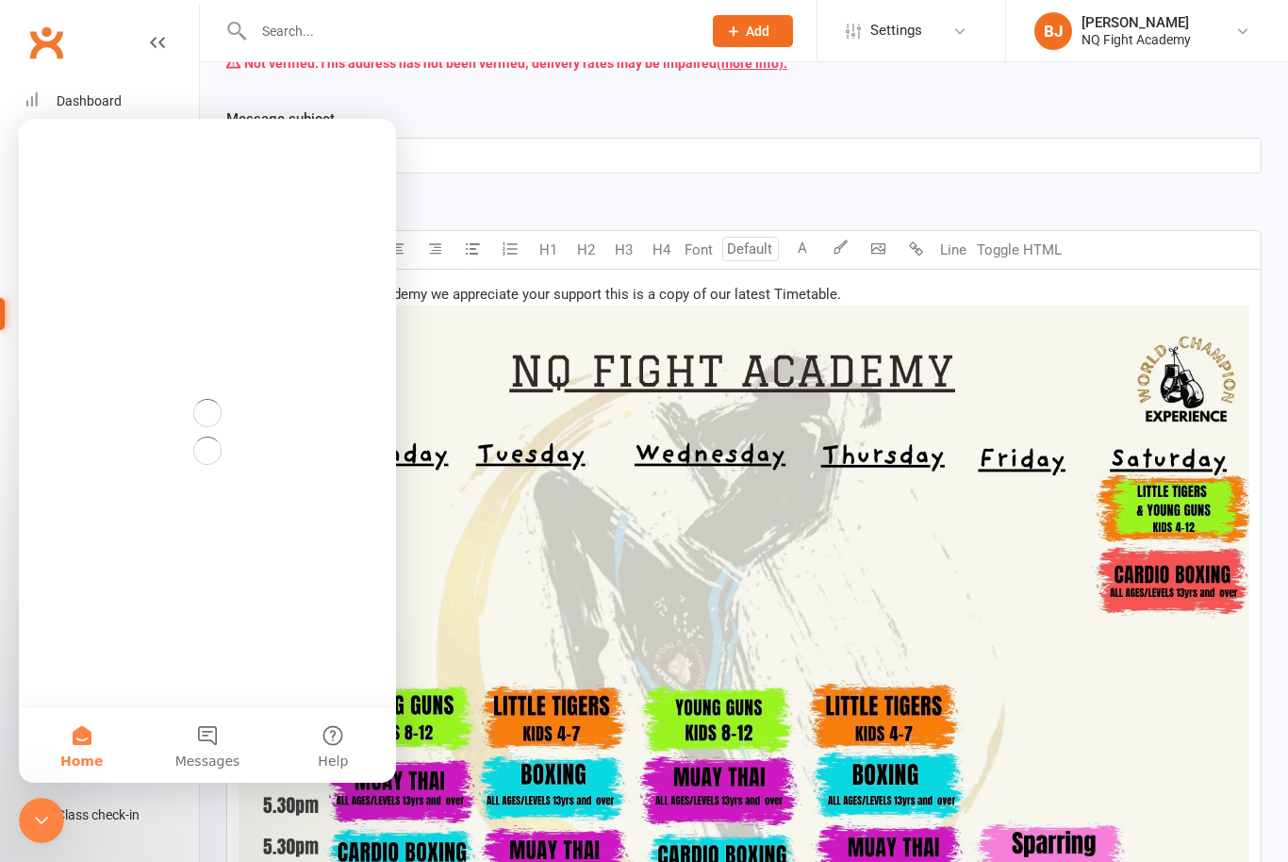
scroll to position [0, 0]
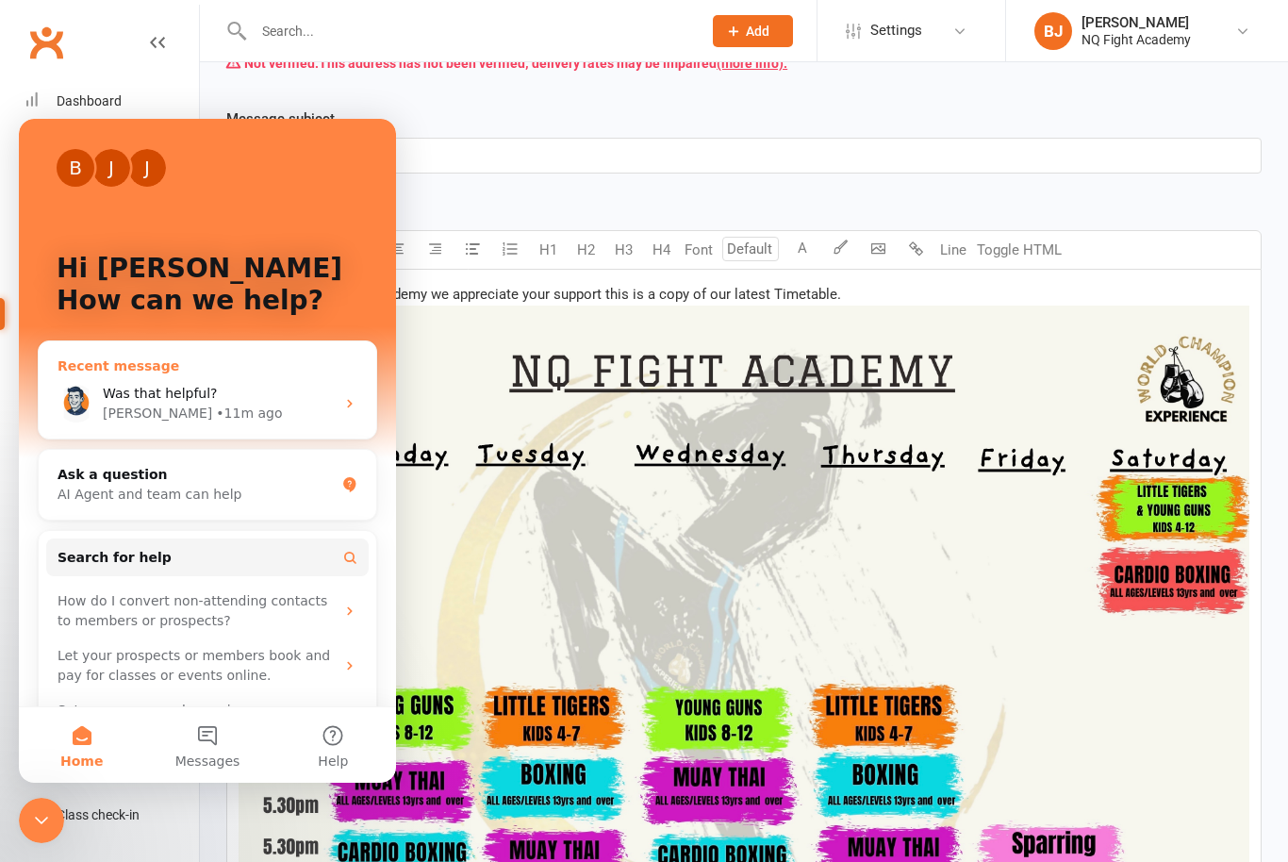
click at [208, 386] on span "Was that helpful?" at bounding box center [160, 393] width 115 height 15
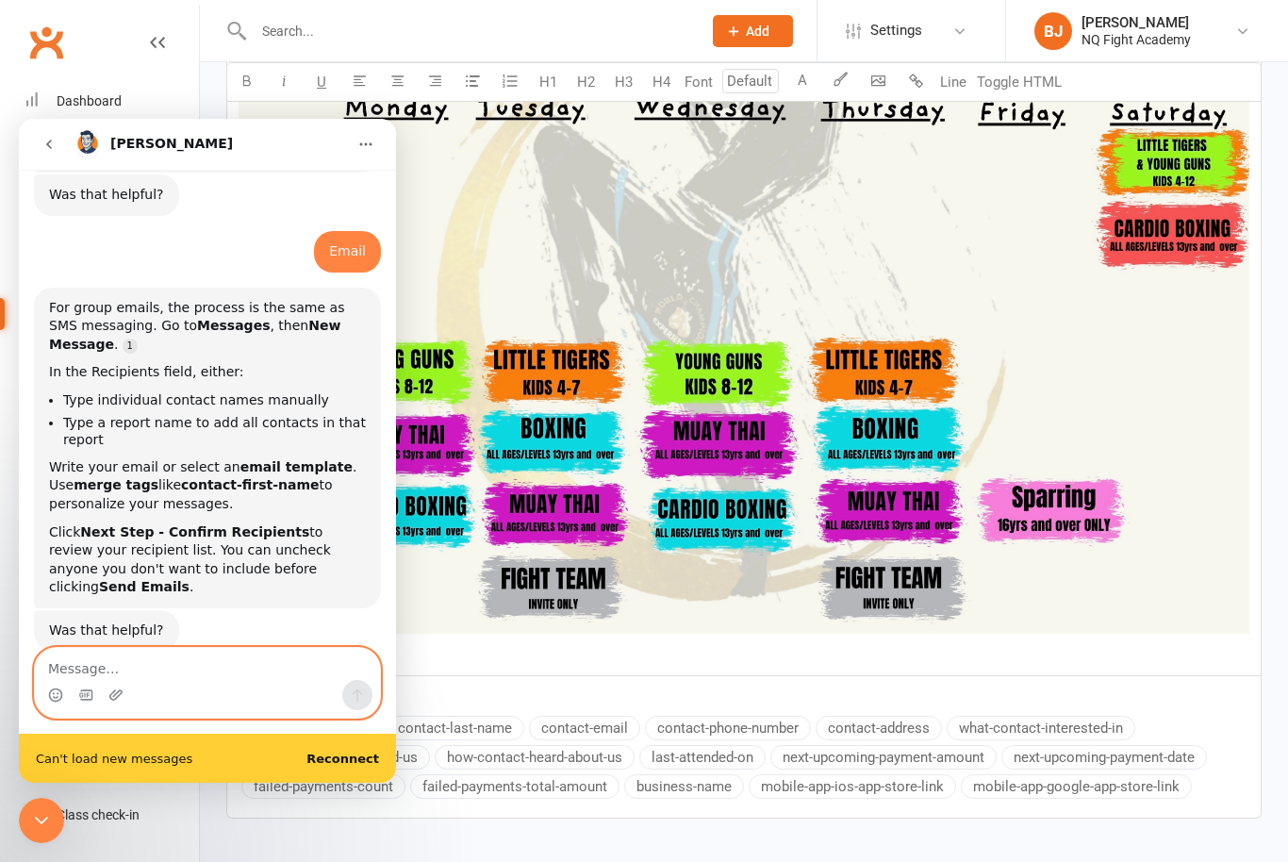
scroll to position [515, 0]
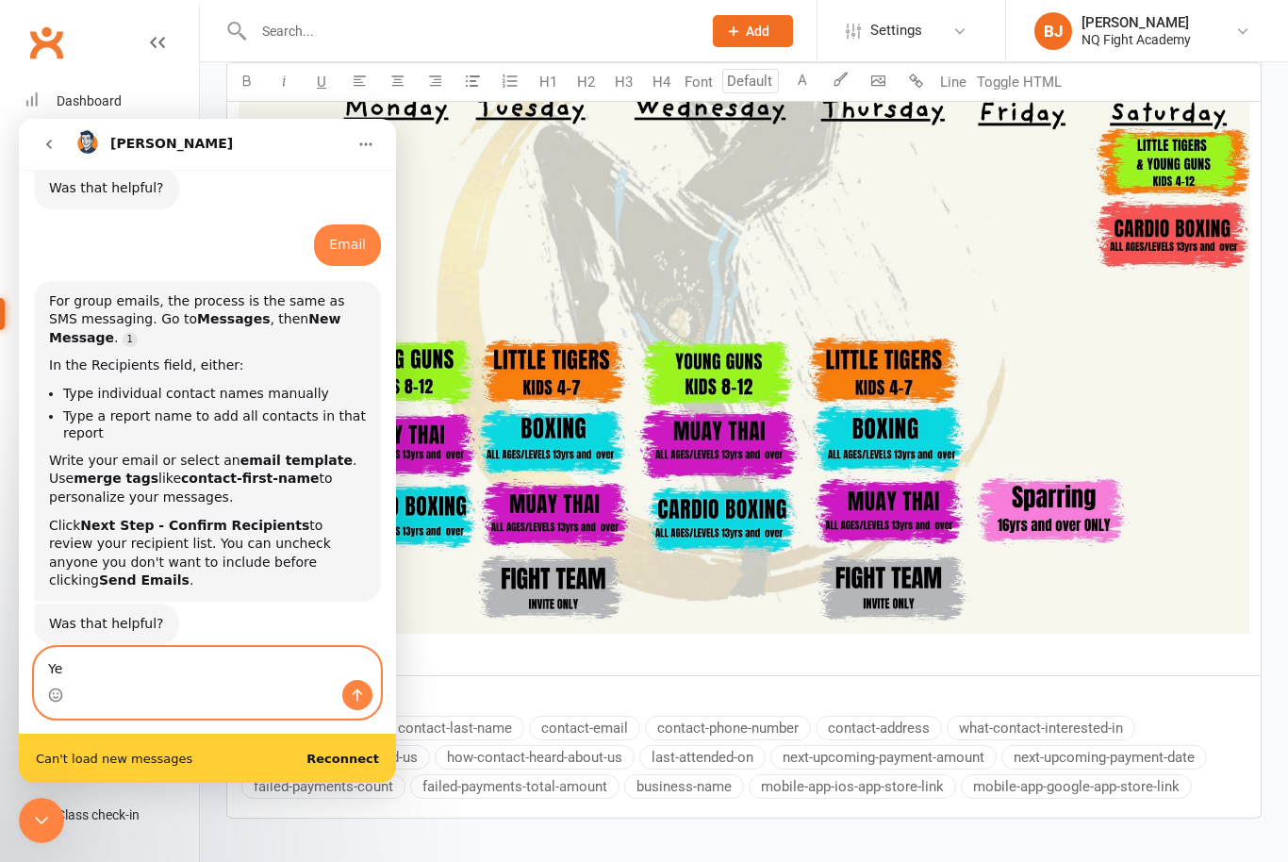
type textarea "Yes"
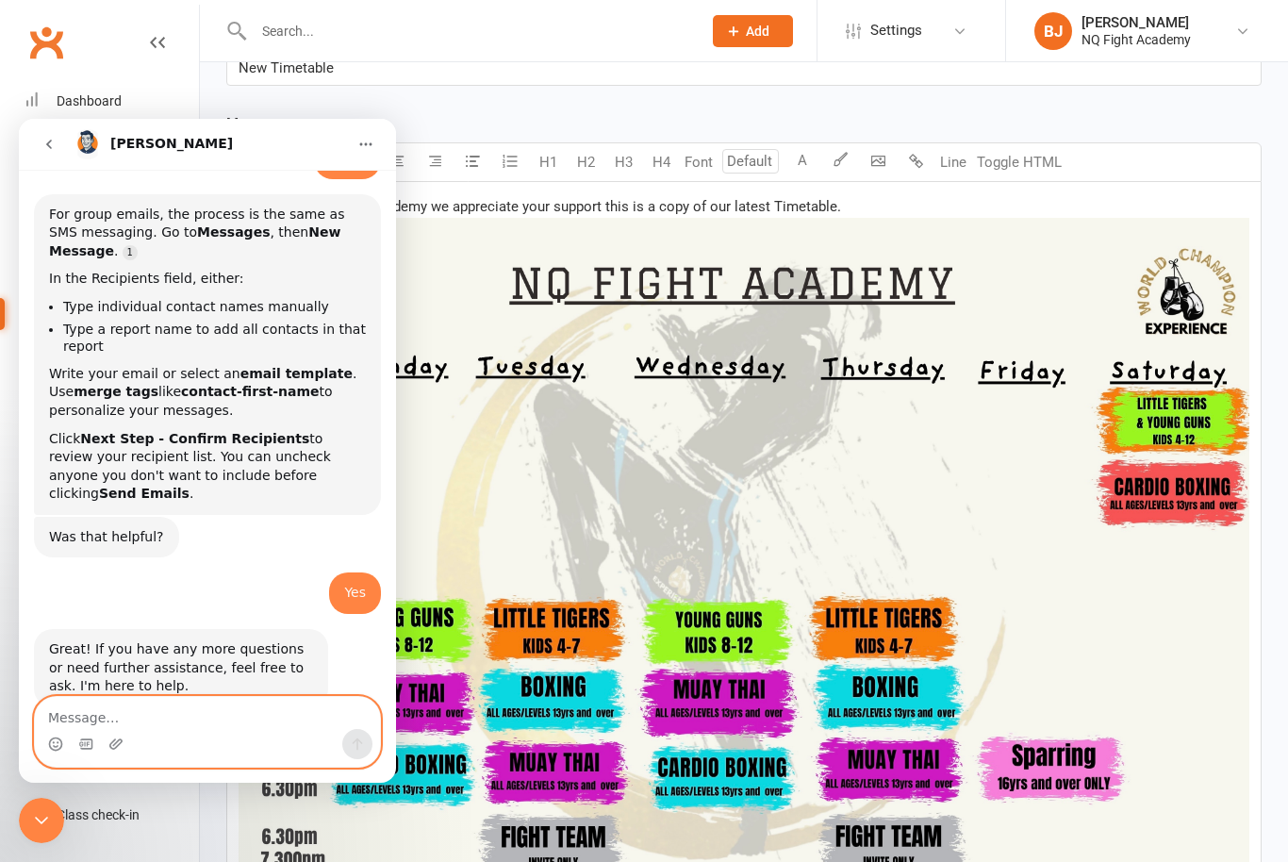
scroll to position [613, 0]
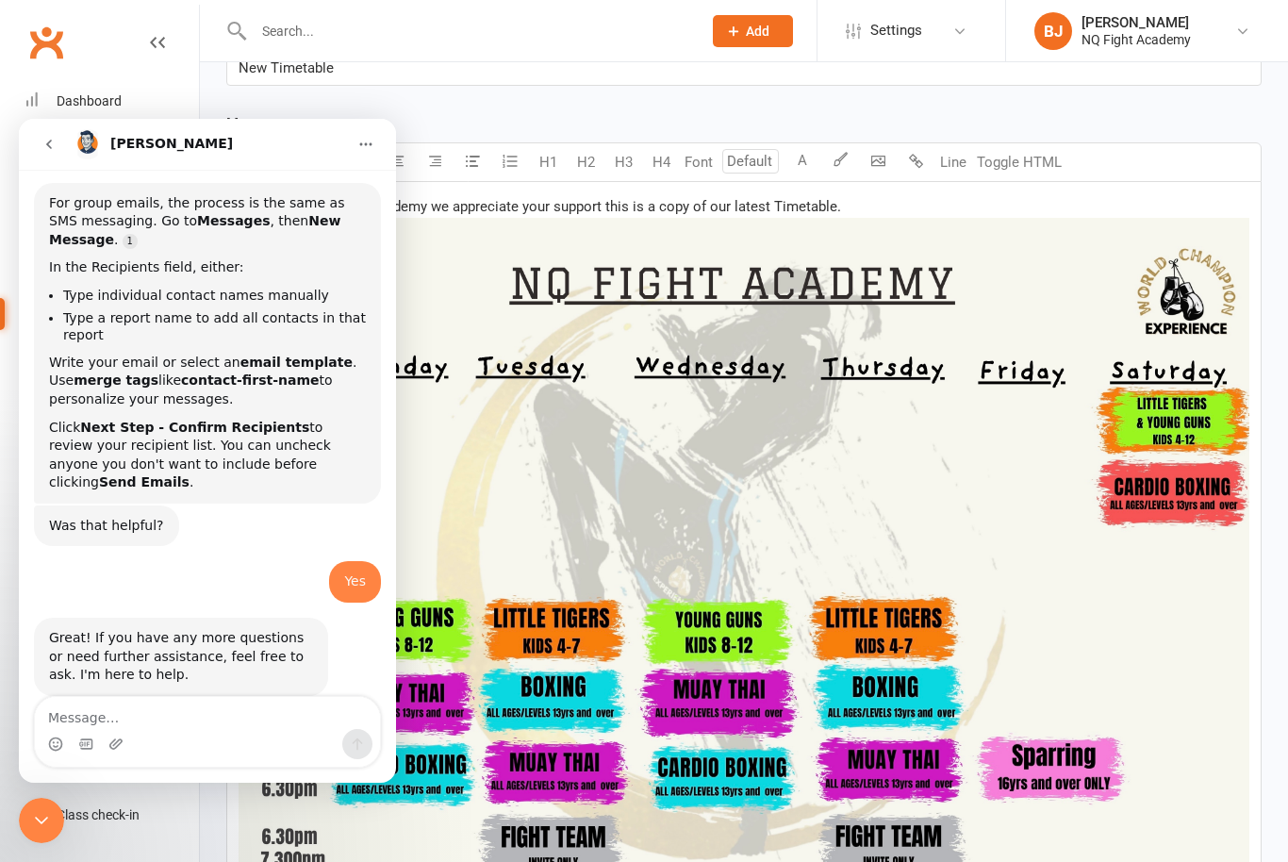
click at [47, 820] on icon "Close Intercom Messenger" at bounding box center [41, 820] width 23 height 23
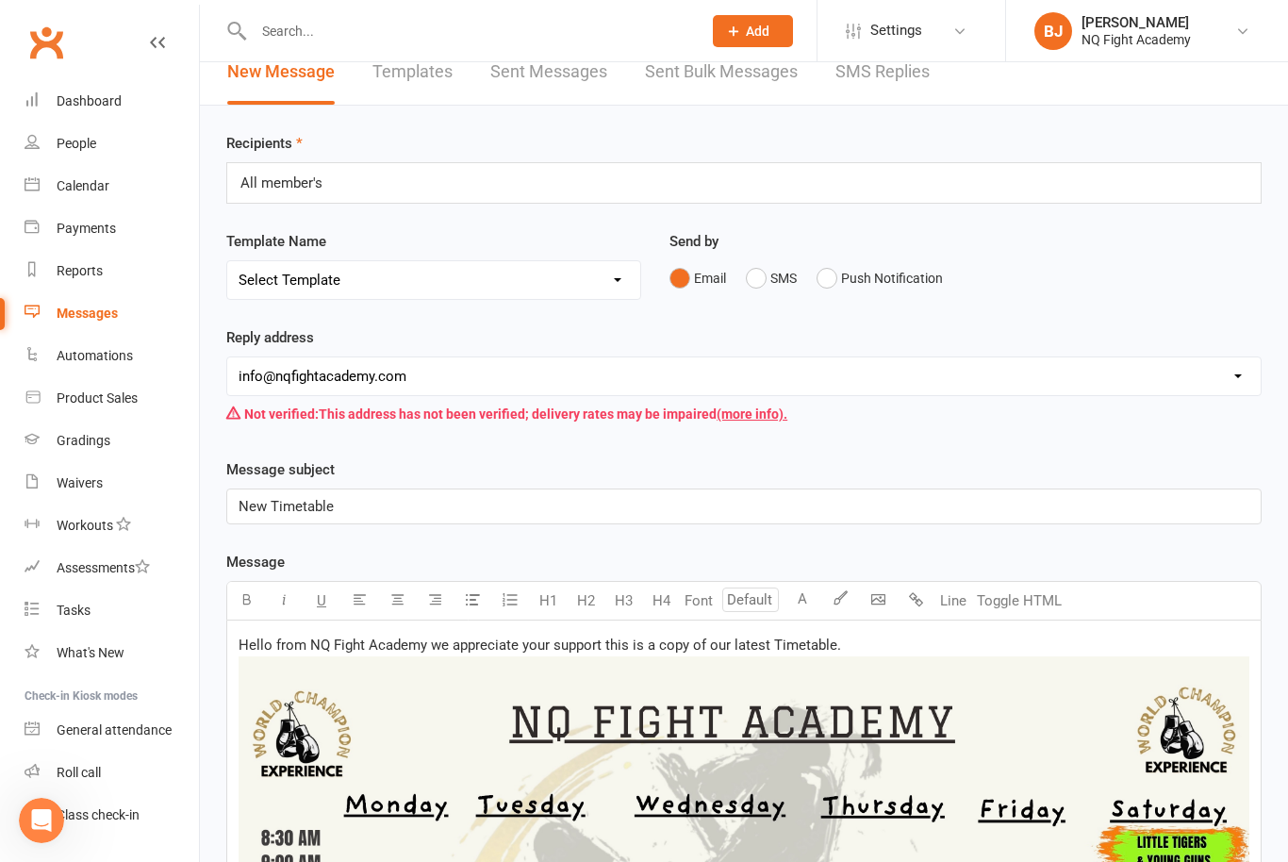
scroll to position [0, 0]
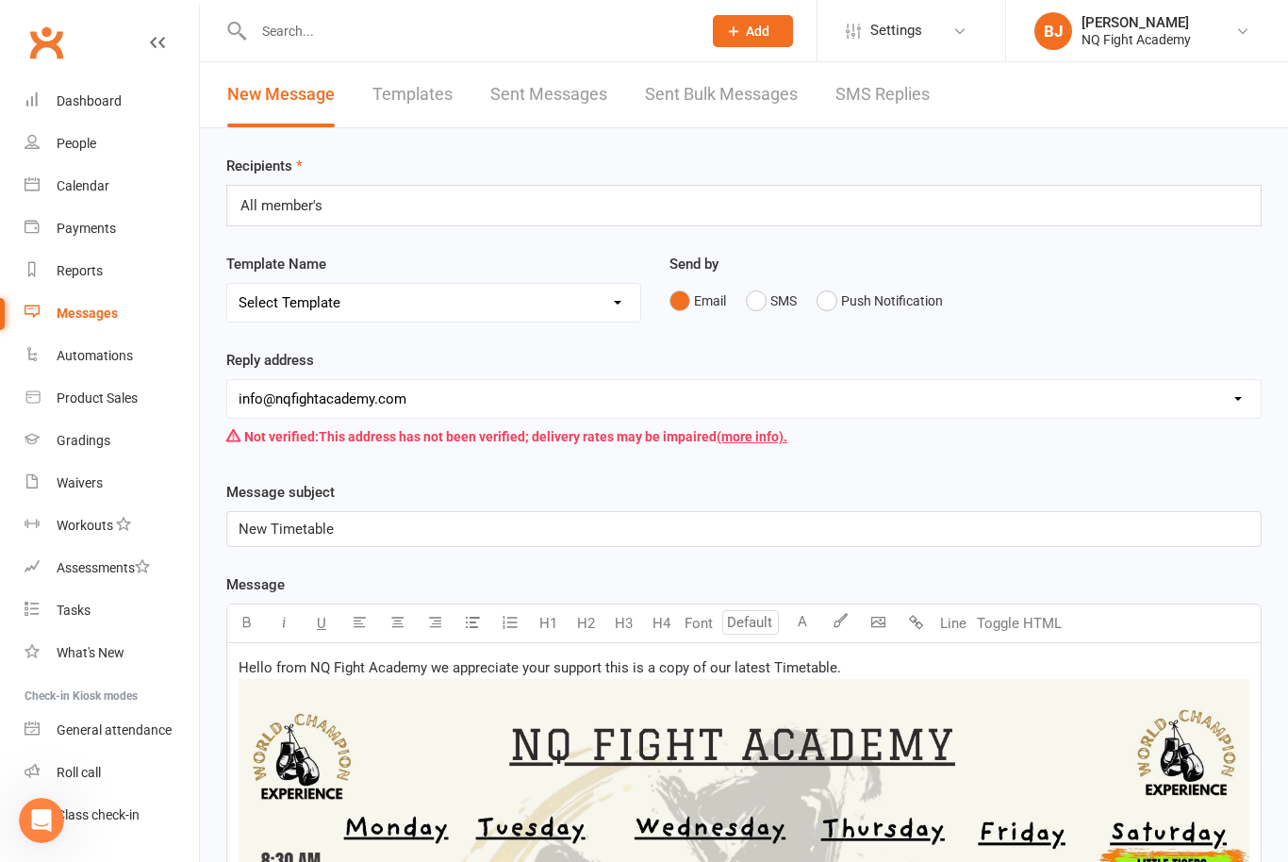
click at [352, 218] on div "All member's All member's" at bounding box center [743, 205] width 1035 height 41
click at [431, 218] on div "Report All member's Report All member's" at bounding box center [743, 205] width 1035 height 41
click at [429, 217] on div "Report All member's Report All member's" at bounding box center [743, 205] width 1035 height 41
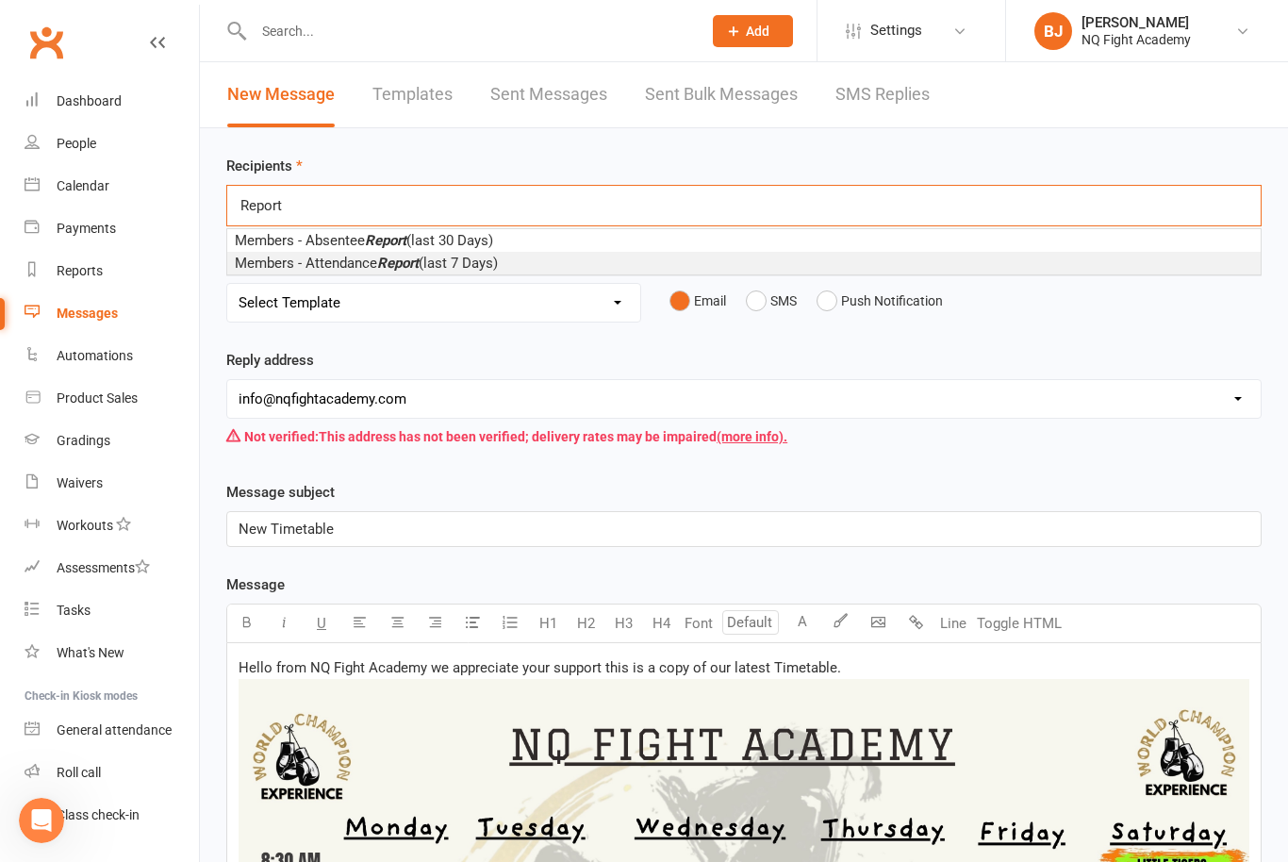
type input "Report"
click at [381, 266] on em "Report" at bounding box center [397, 263] width 41 height 17
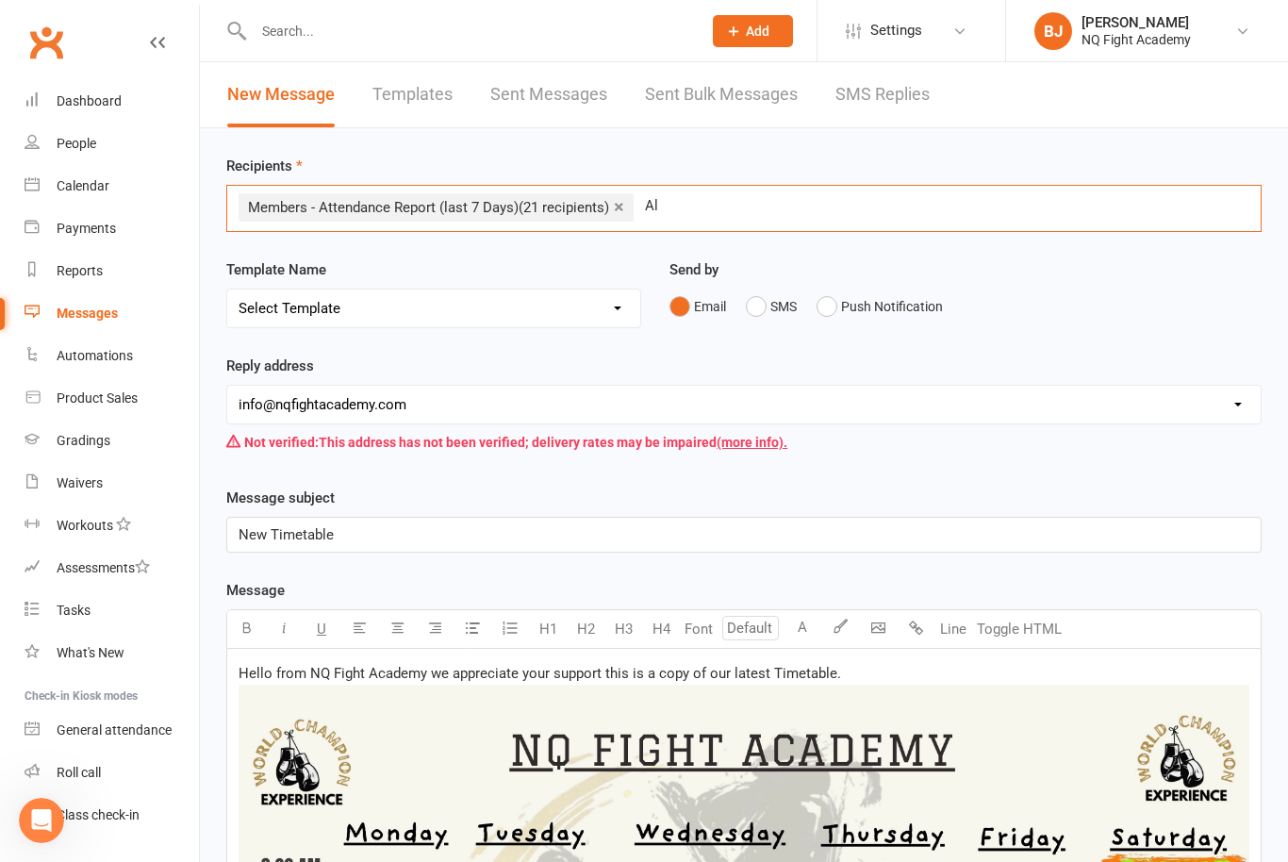
type input "A"
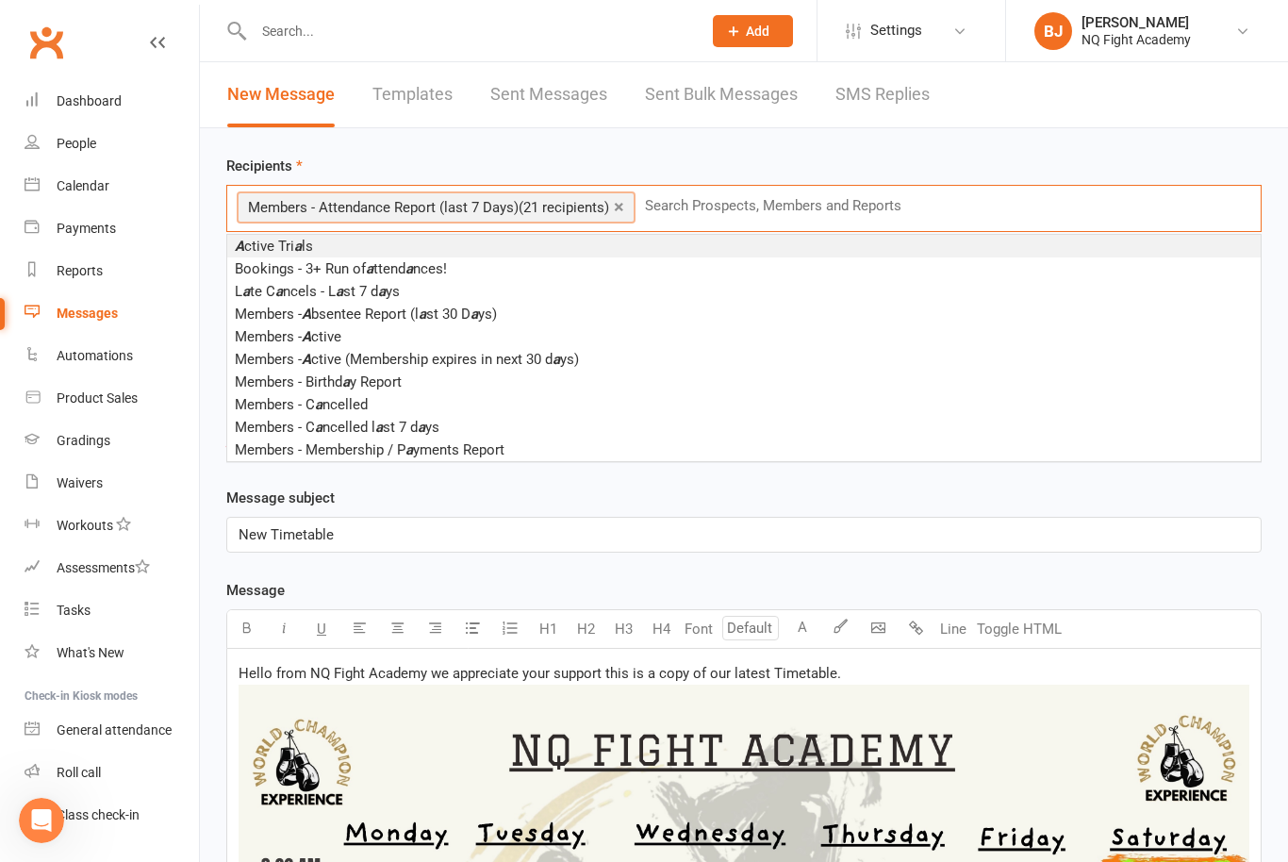
click at [290, 247] on span "A ctive Tri a ls" at bounding box center [274, 246] width 78 height 17
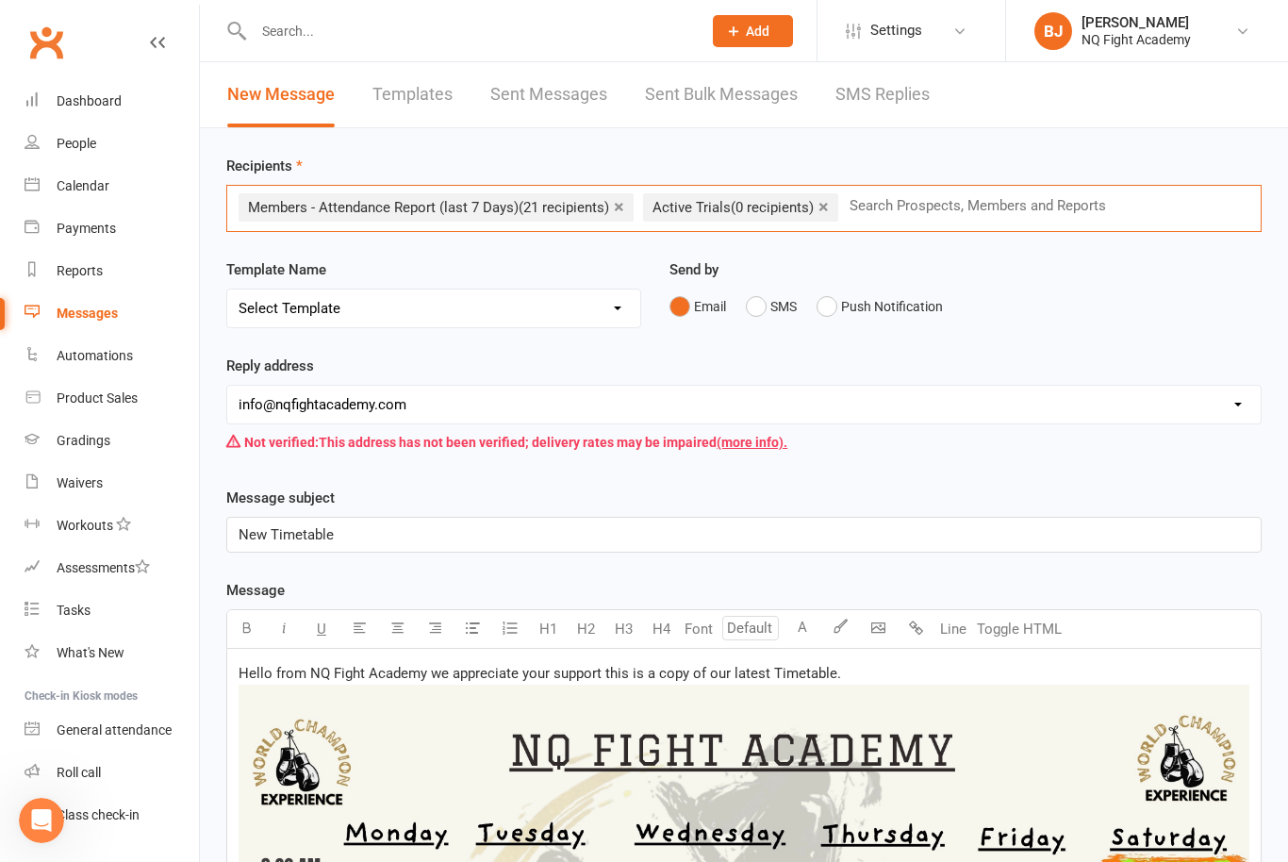
click at [828, 203] on link "×" at bounding box center [823, 206] width 10 height 30
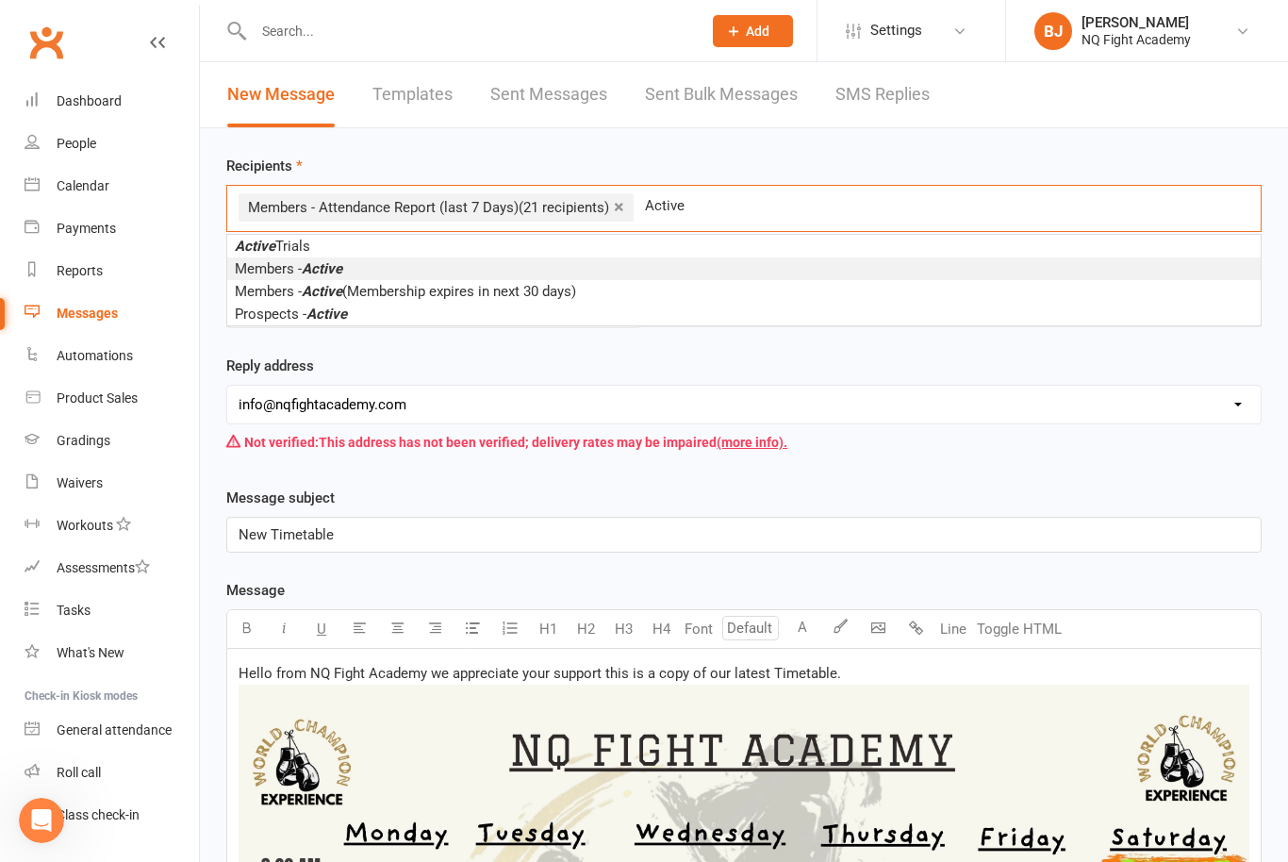
type input "Active"
click at [338, 261] on em "Active" at bounding box center [322, 268] width 41 height 17
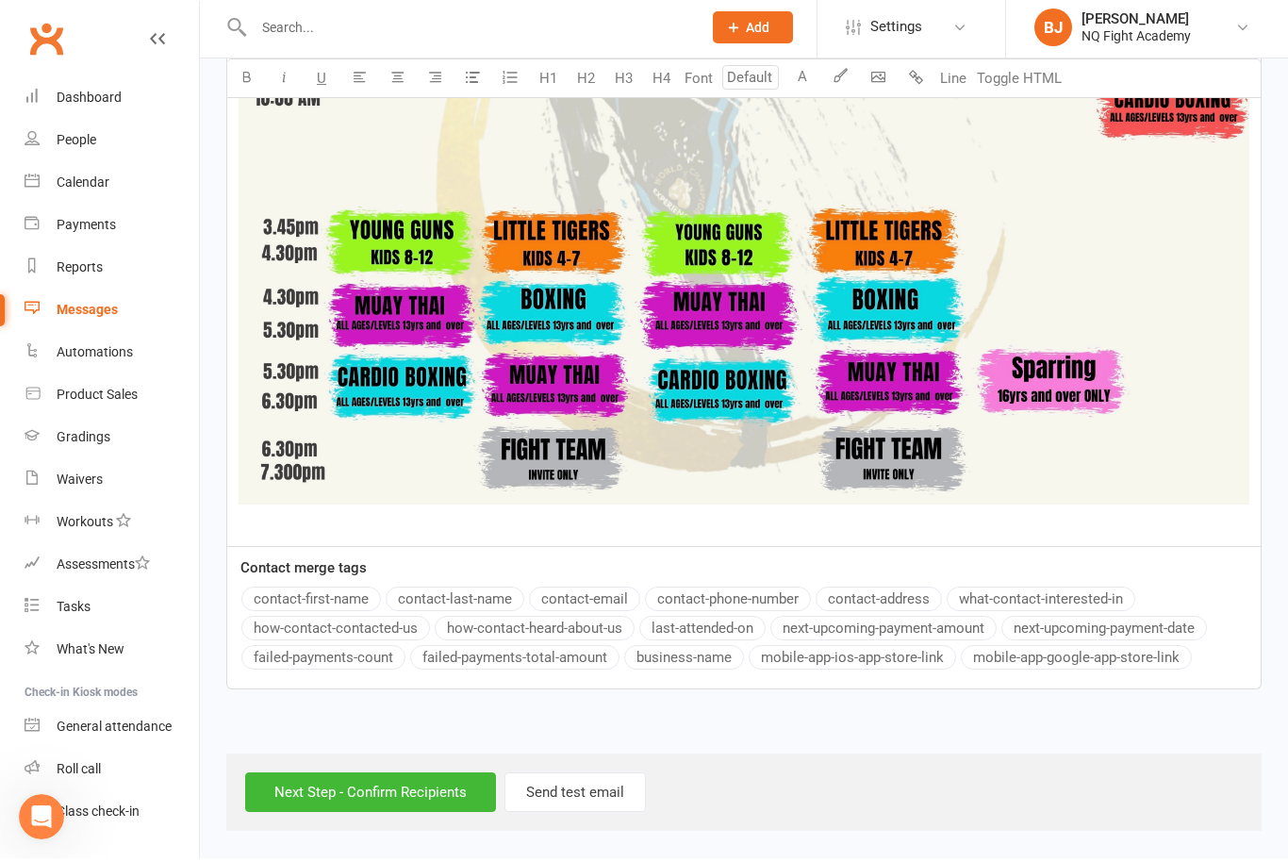
scroll to position [867, 0]
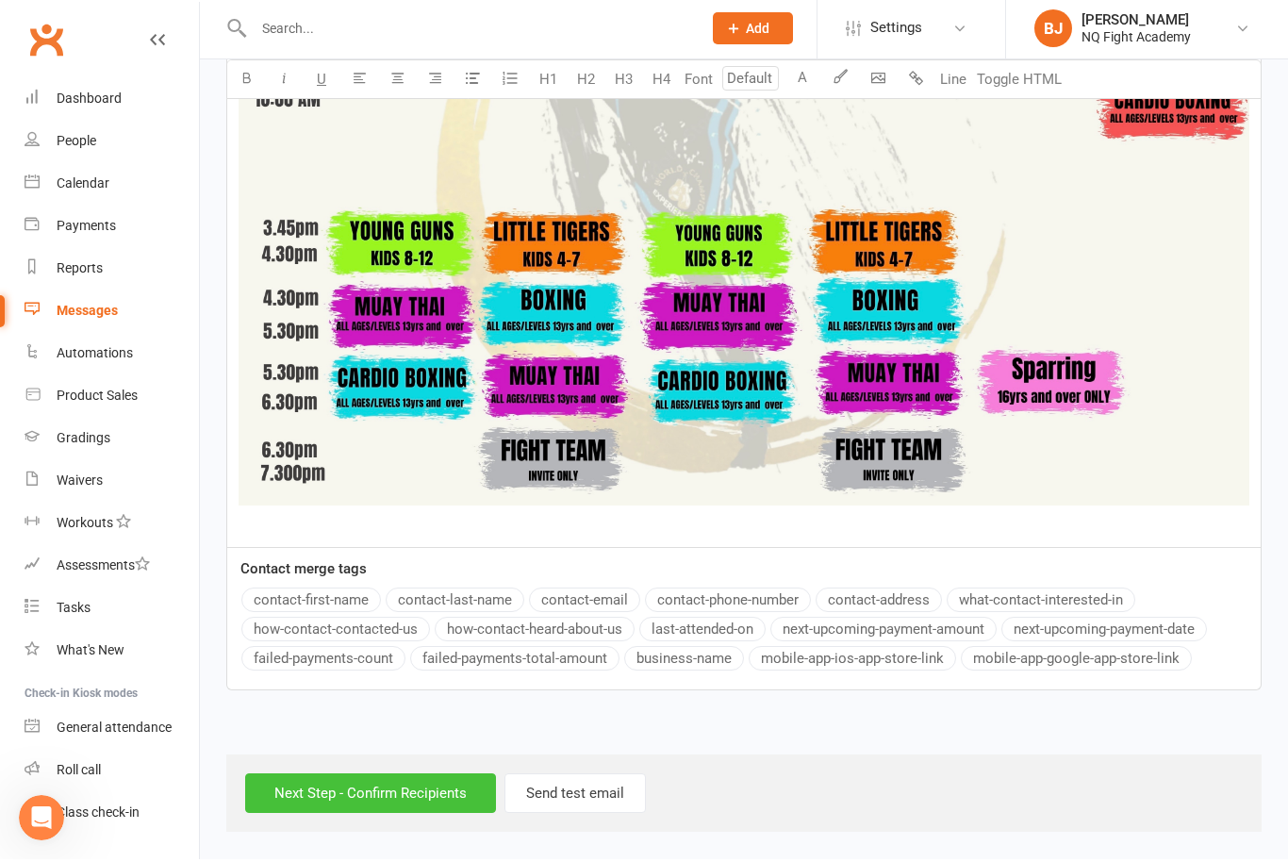
click at [449, 779] on input "Next Step - Confirm Recipients" at bounding box center [370, 796] width 251 height 40
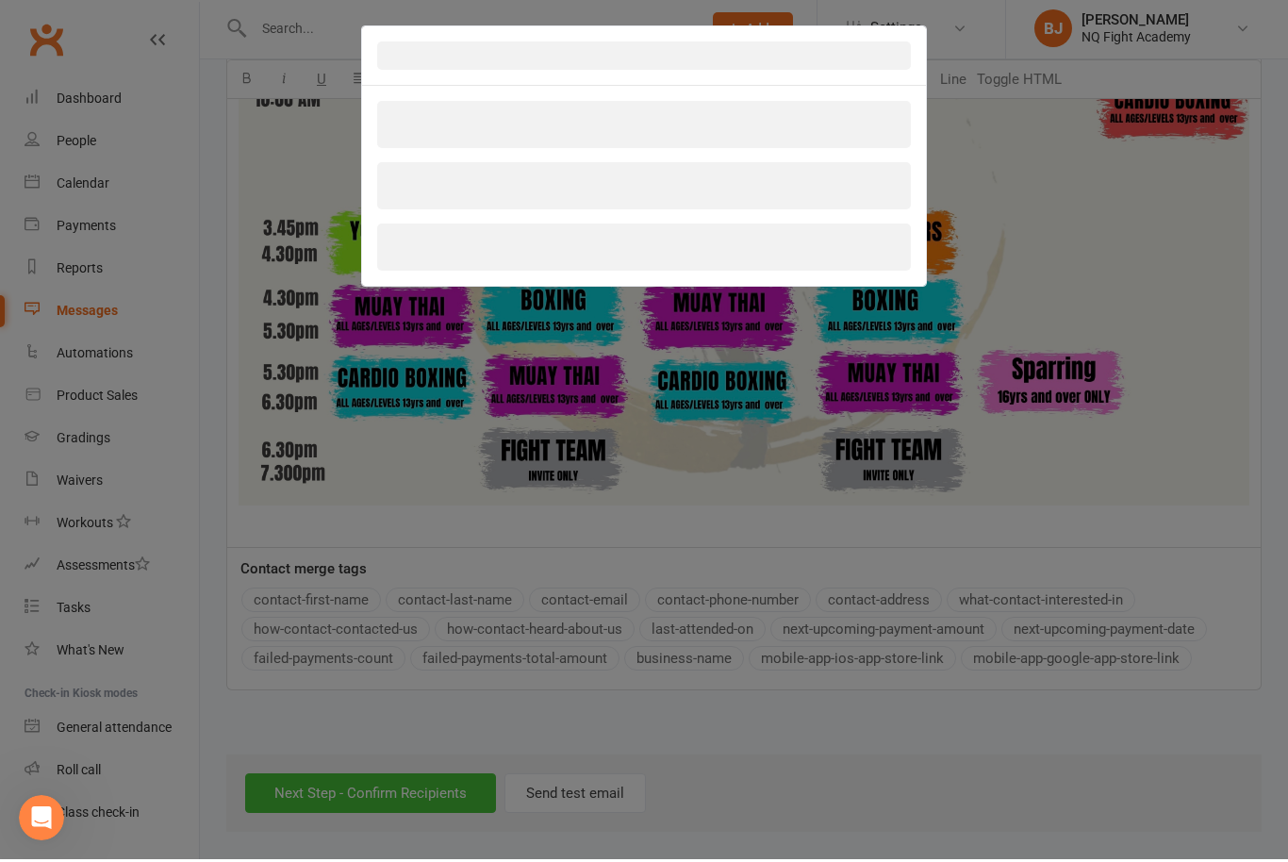
scroll to position [804, 0]
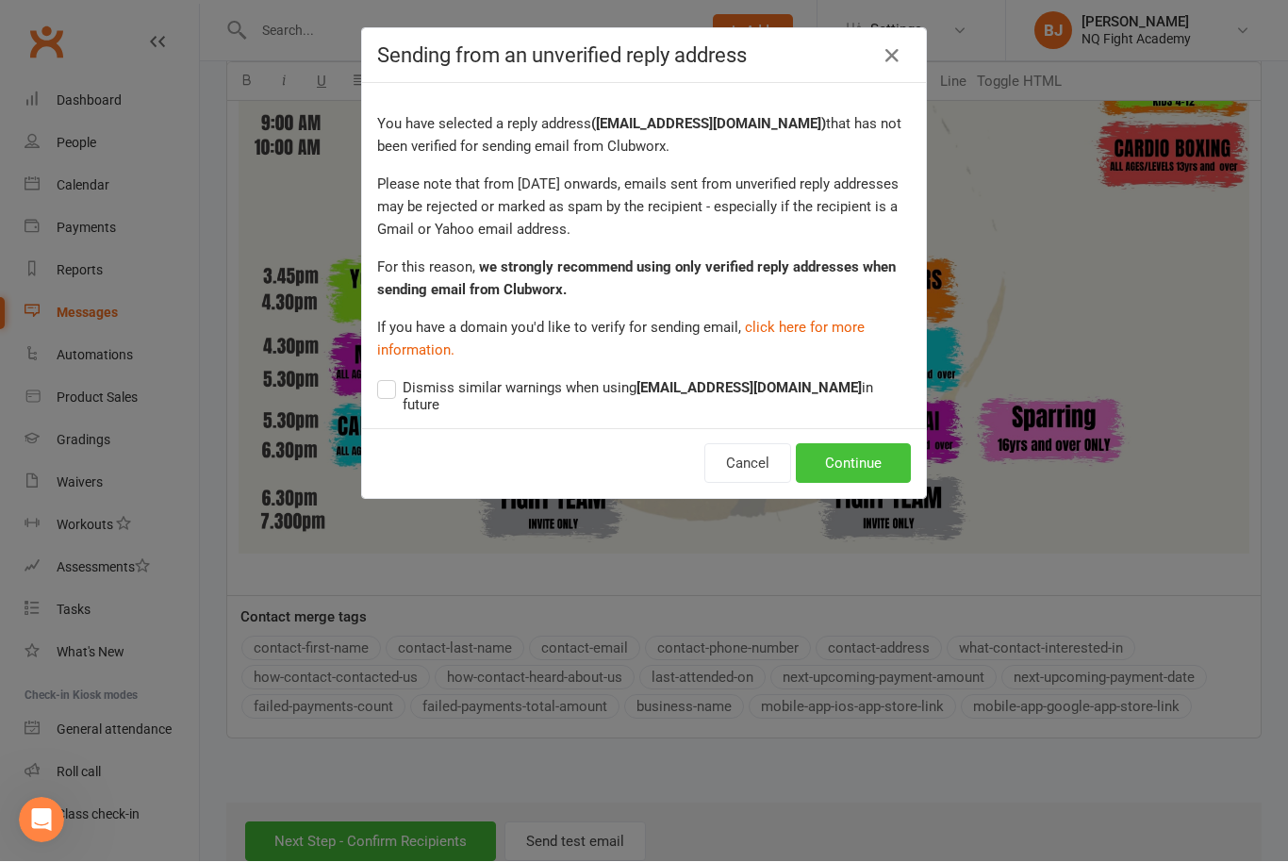
click at [852, 462] on button "Continue" at bounding box center [853, 464] width 115 height 40
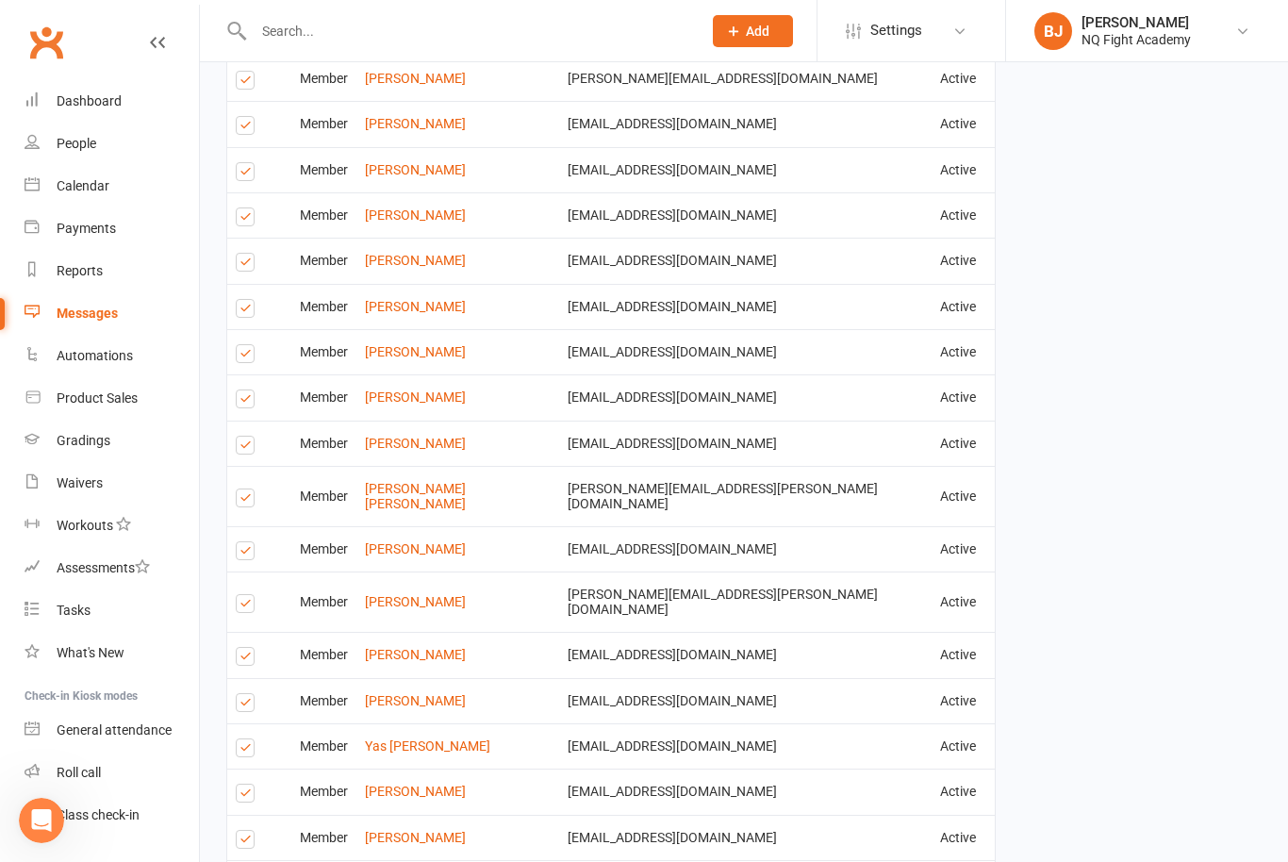
scroll to position [2900, 0]
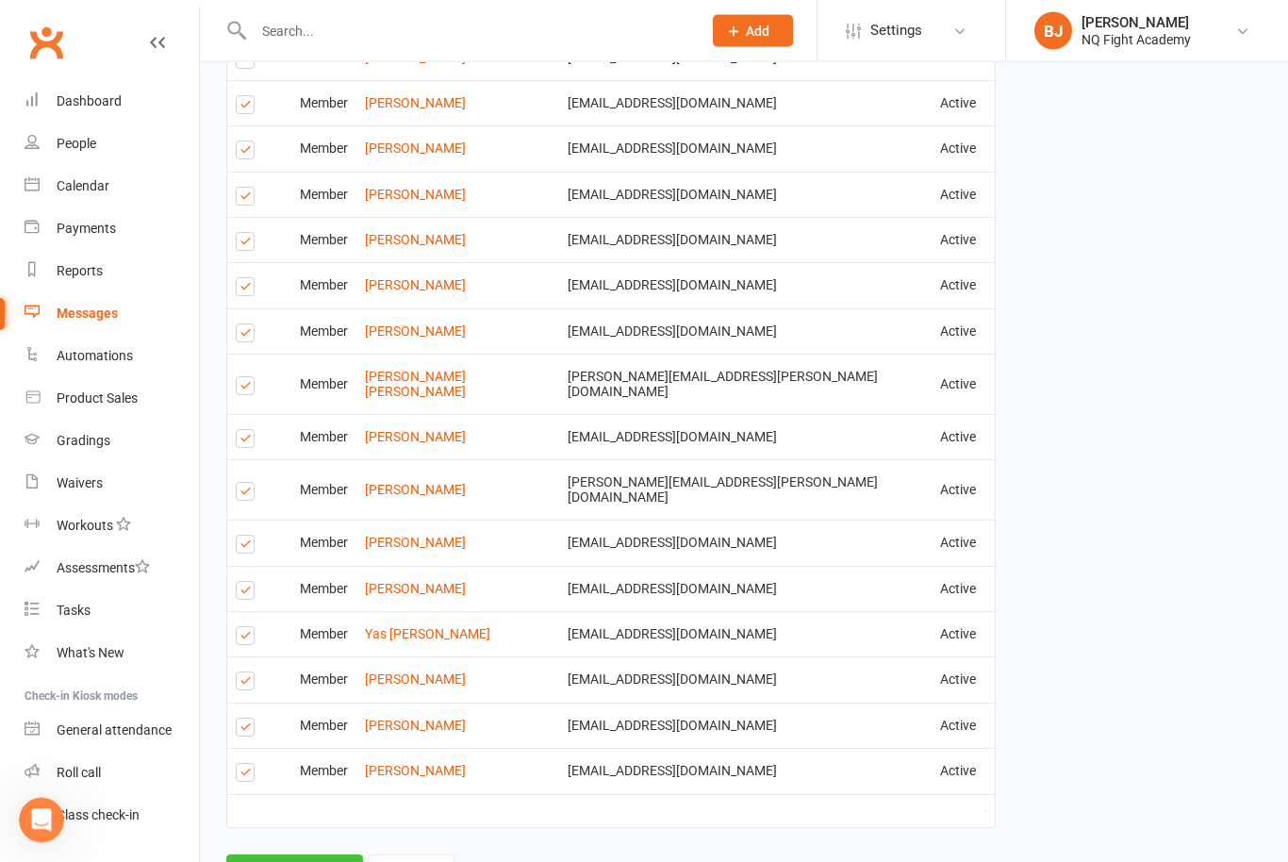
click at [302, 855] on button "Send Emails" at bounding box center [294, 875] width 137 height 40
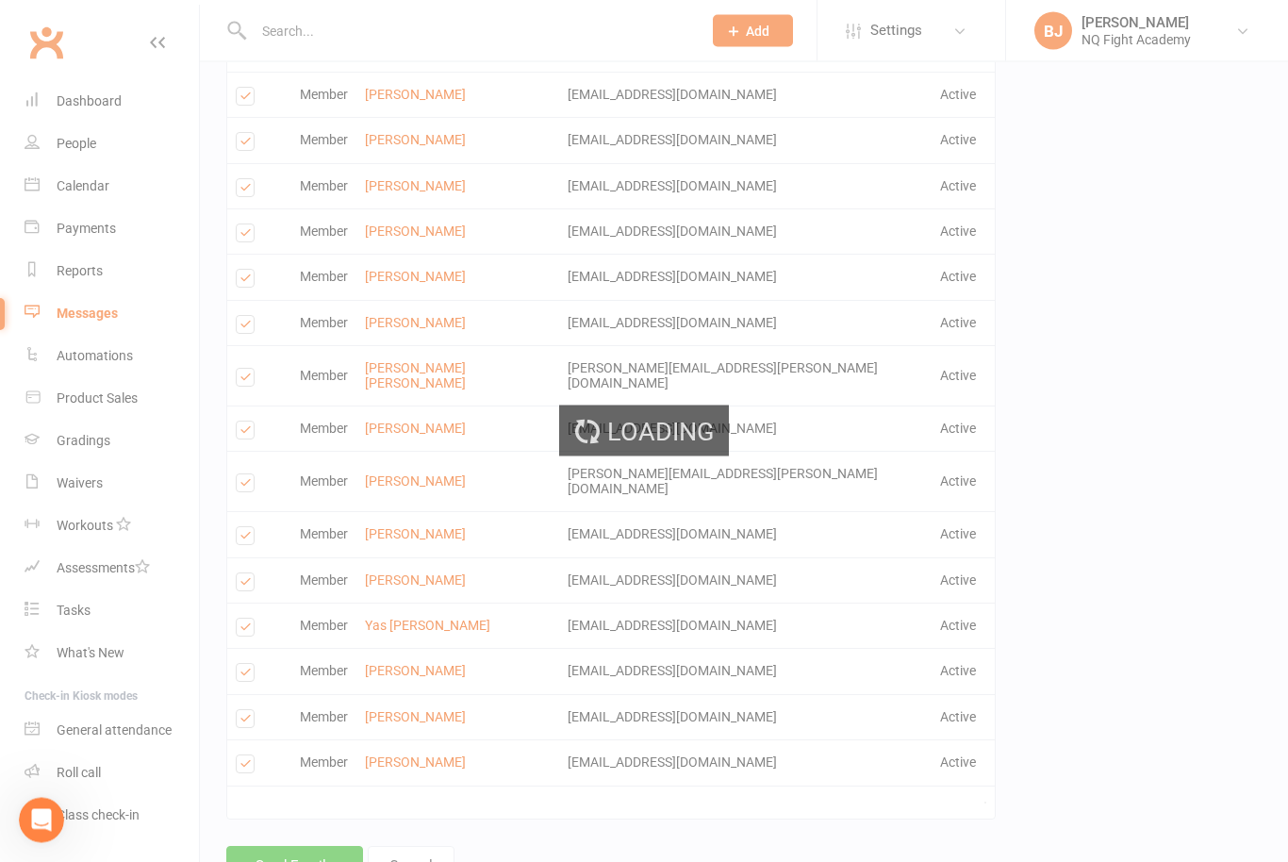
scroll to position [2892, 0]
